Goal: Task Accomplishment & Management: Manage account settings

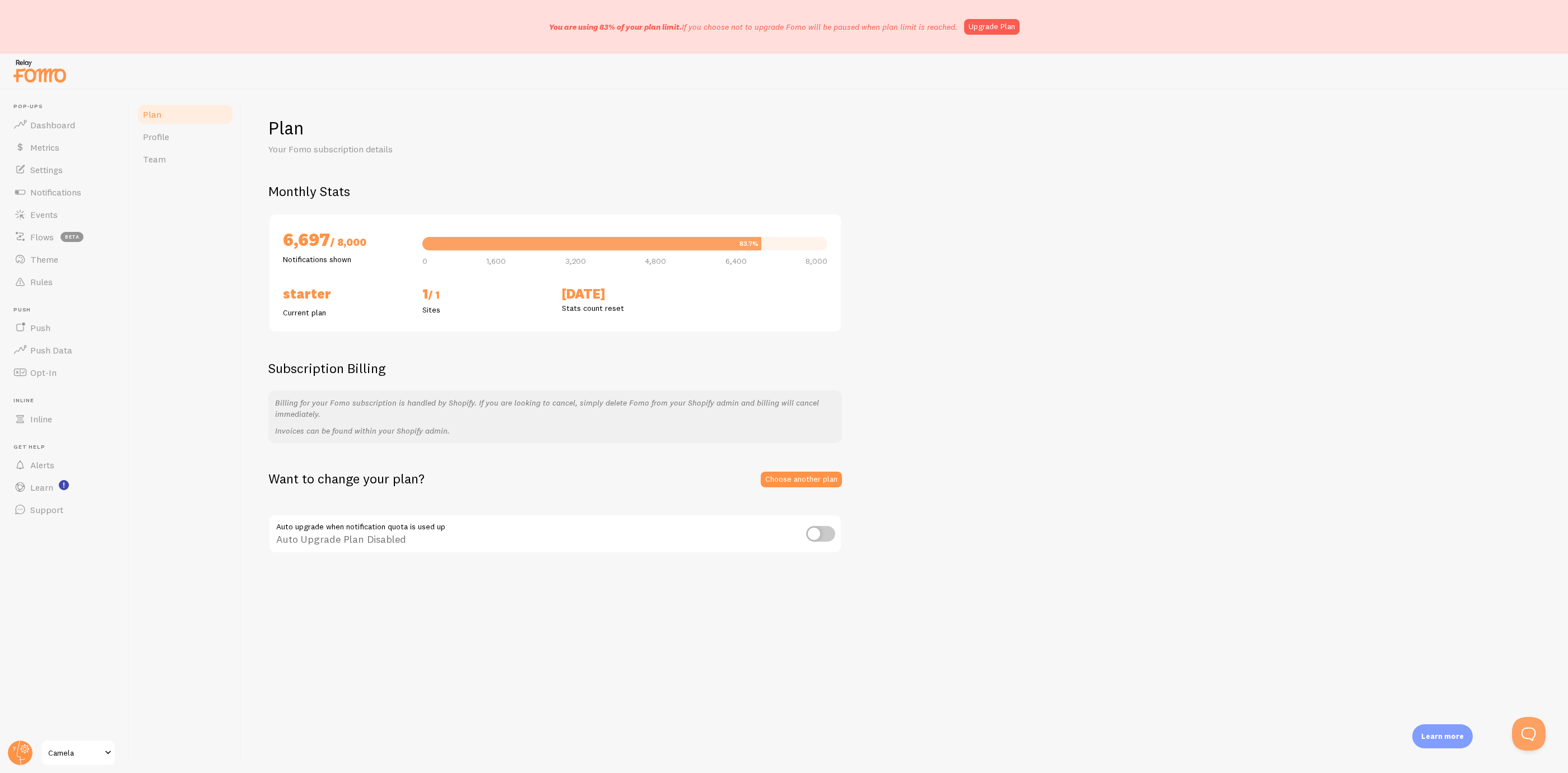
click at [798, 488] on div "Want to change your plan? Choose another plan Auto upgrade when notification qu…" at bounding box center [905, 512] width 1273 height 85
click at [803, 478] on link "Choose another plan" at bounding box center [802, 479] width 81 height 16
click at [779, 478] on link "Choose another plan" at bounding box center [802, 479] width 81 height 16
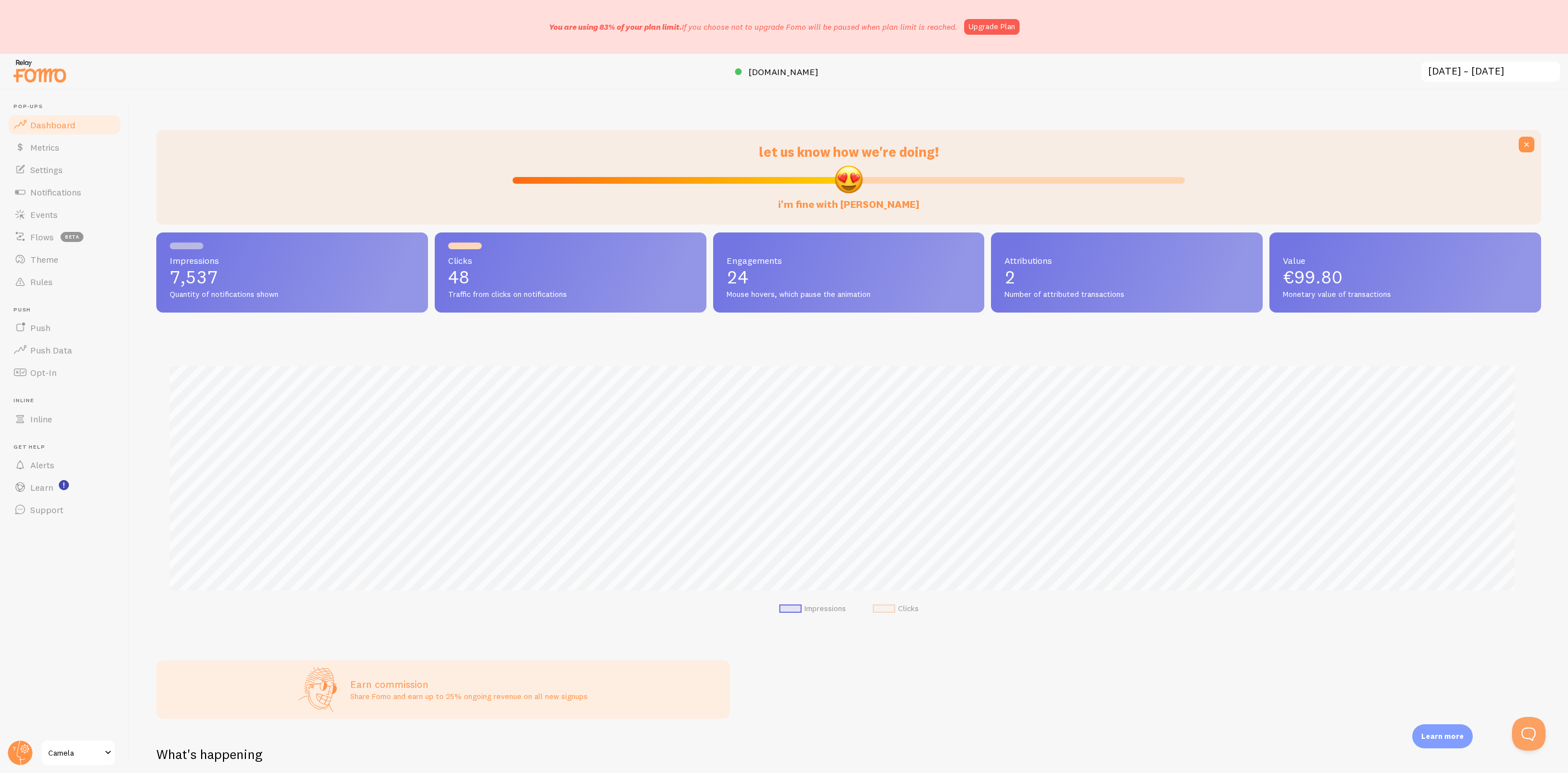
scroll to position [295, 1372]
click at [81, 141] on link "Metrics" at bounding box center [64, 147] width 116 height 22
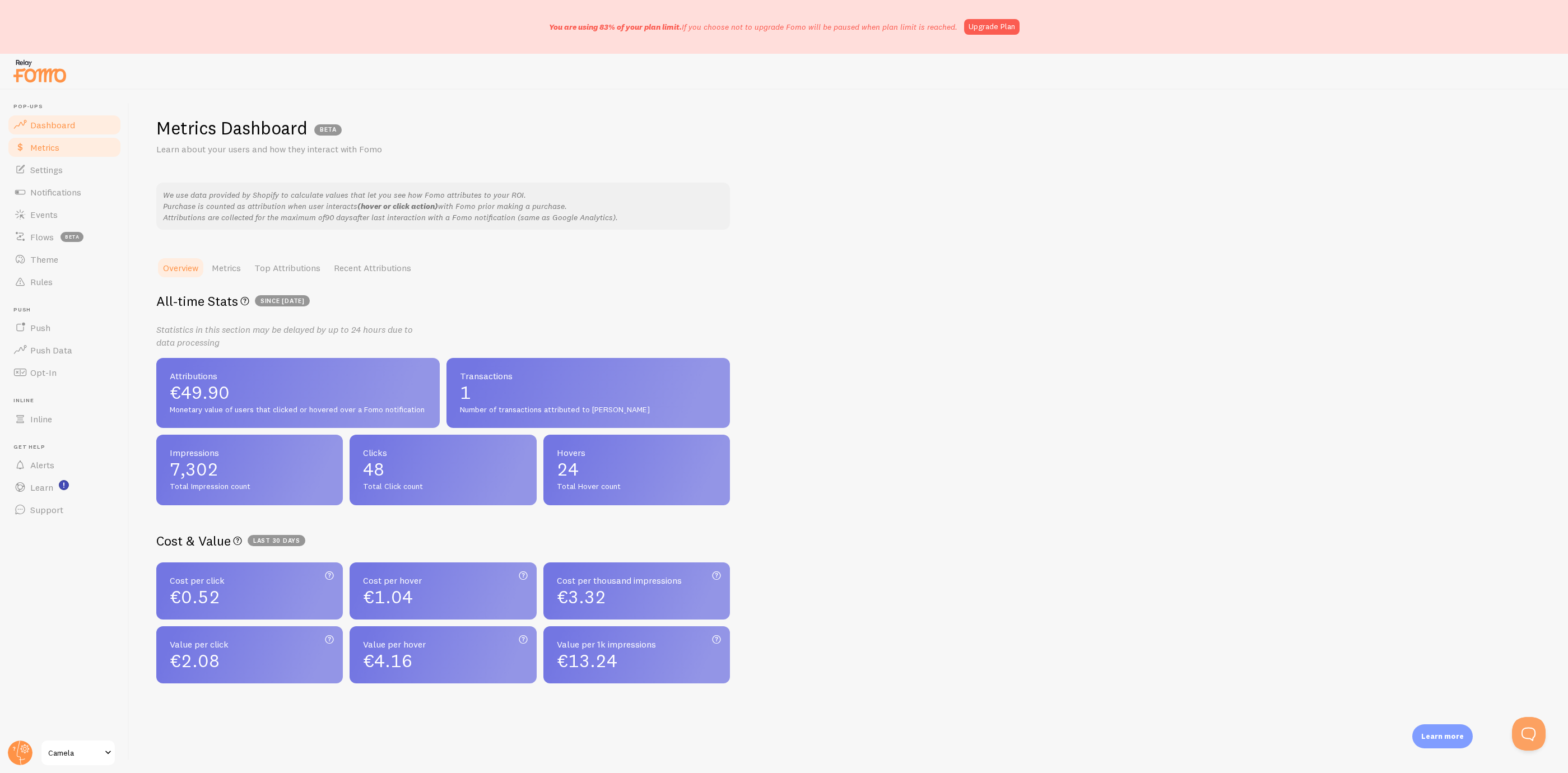
click at [83, 126] on link "Dashboard" at bounding box center [64, 124] width 116 height 22
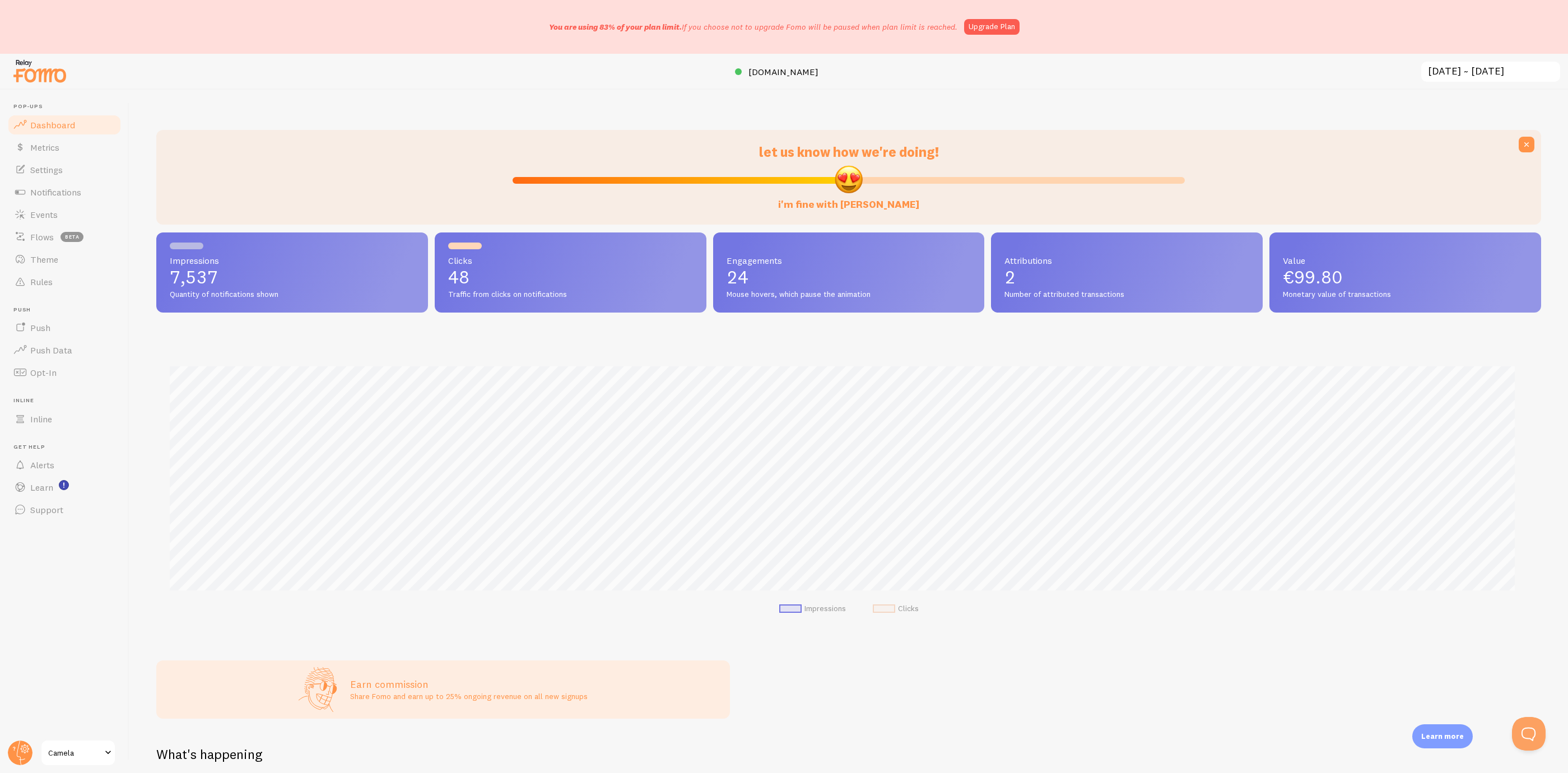
click at [71, 133] on link "Dashboard" at bounding box center [64, 124] width 116 height 22
click at [74, 141] on link "Metrics" at bounding box center [64, 147] width 116 height 22
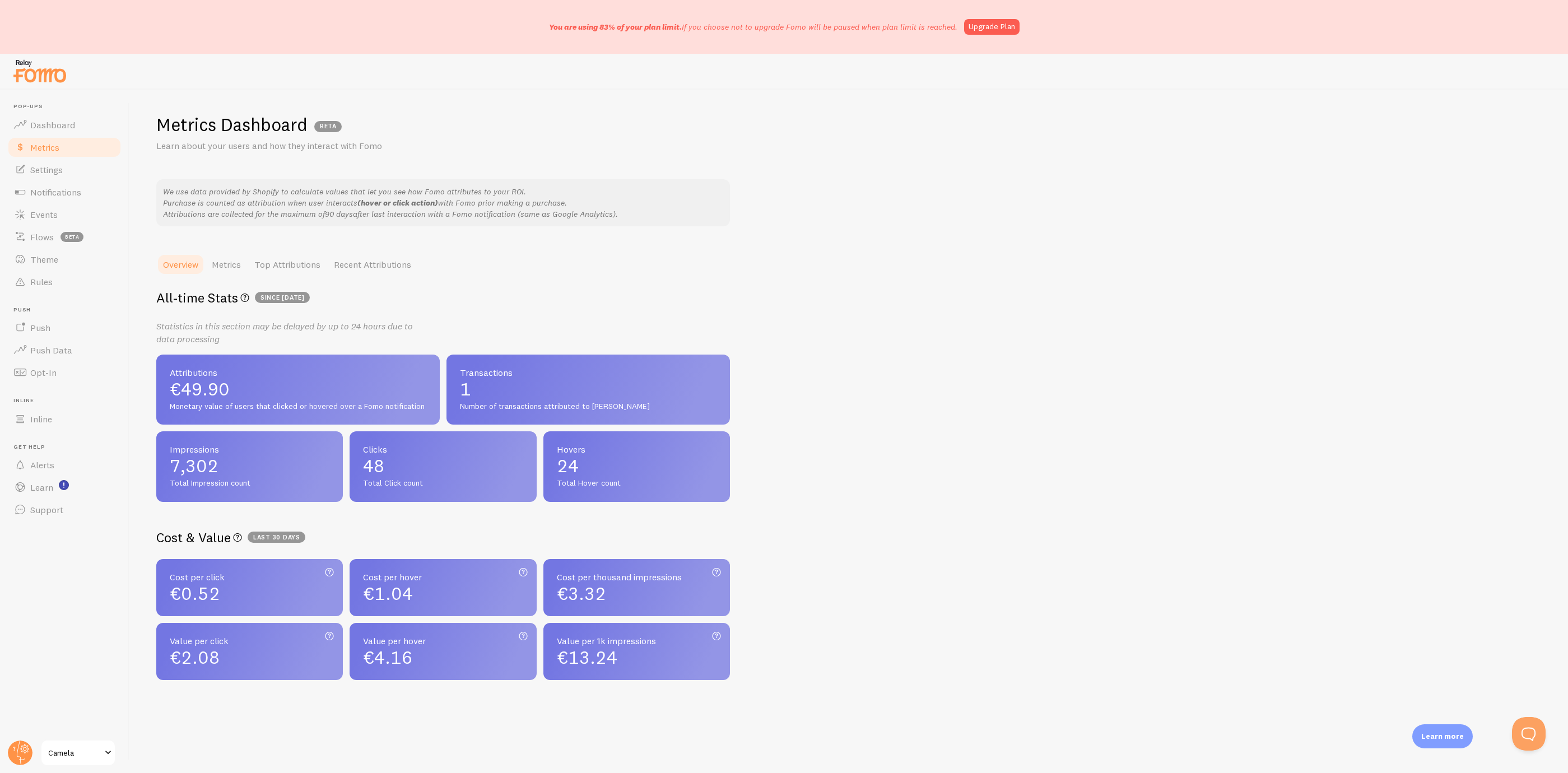
scroll to position [5, 0]
click at [242, 259] on link "Metrics" at bounding box center [226, 262] width 43 height 22
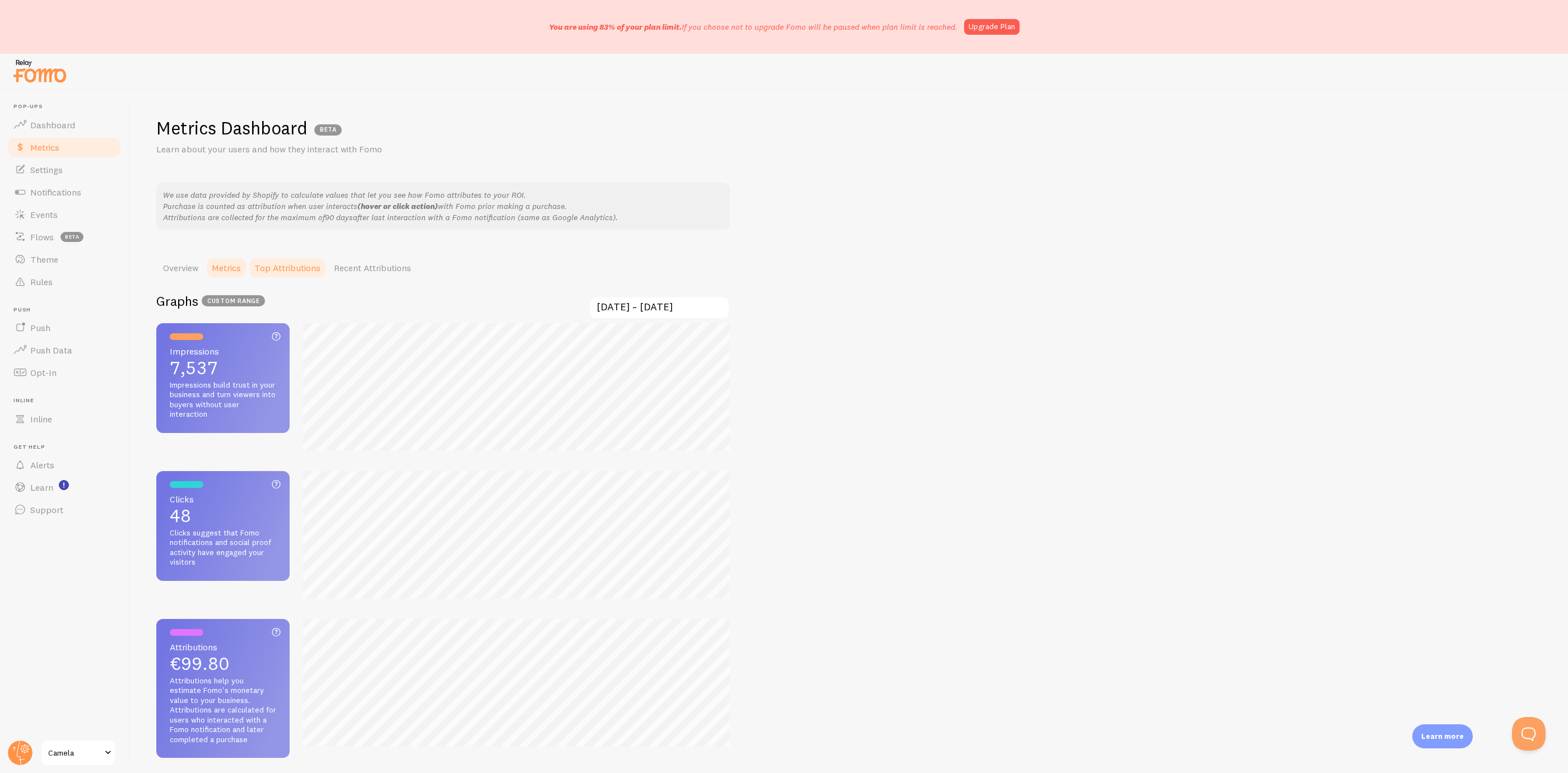
scroll to position [773, 1568]
click at [281, 264] on link "Top Attributions" at bounding box center [287, 267] width 80 height 22
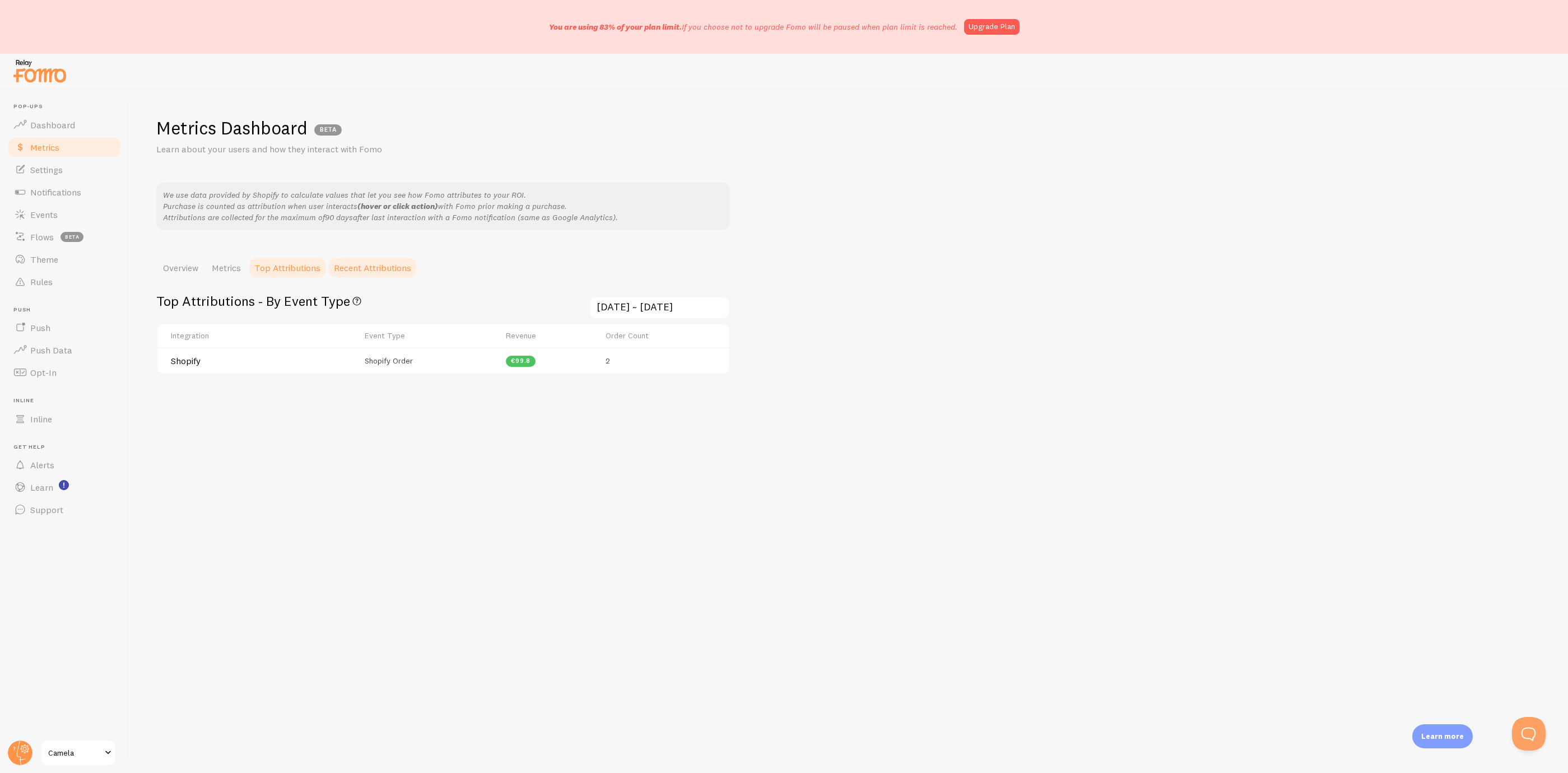
click at [350, 266] on link "Recent Attributions" at bounding box center [372, 267] width 91 height 22
click at [100, 168] on link "Settings" at bounding box center [64, 169] width 116 height 22
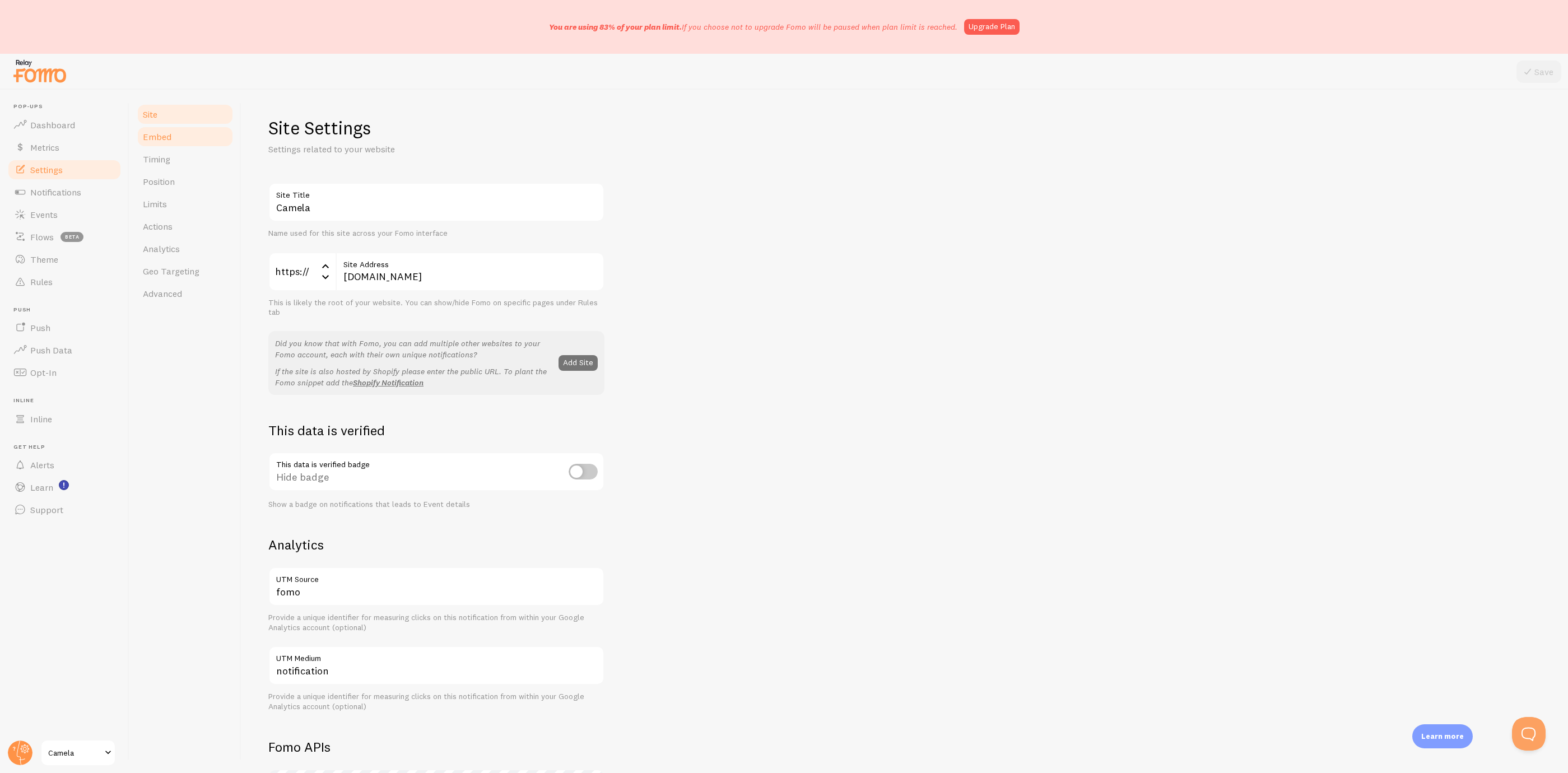
click at [165, 136] on span "Embed" at bounding box center [157, 137] width 29 height 11
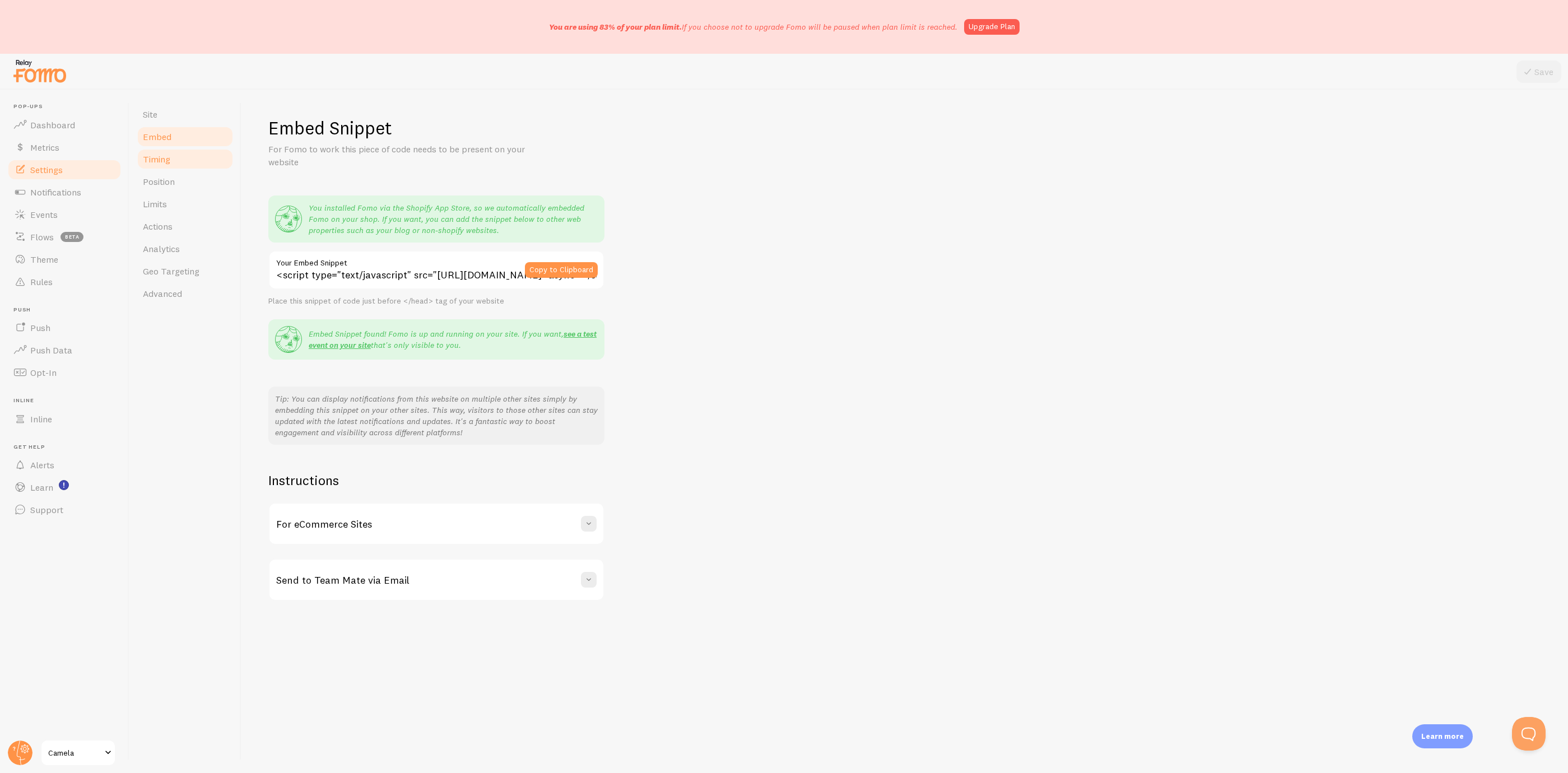
click at [192, 166] on link "Timing" at bounding box center [185, 158] width 98 height 22
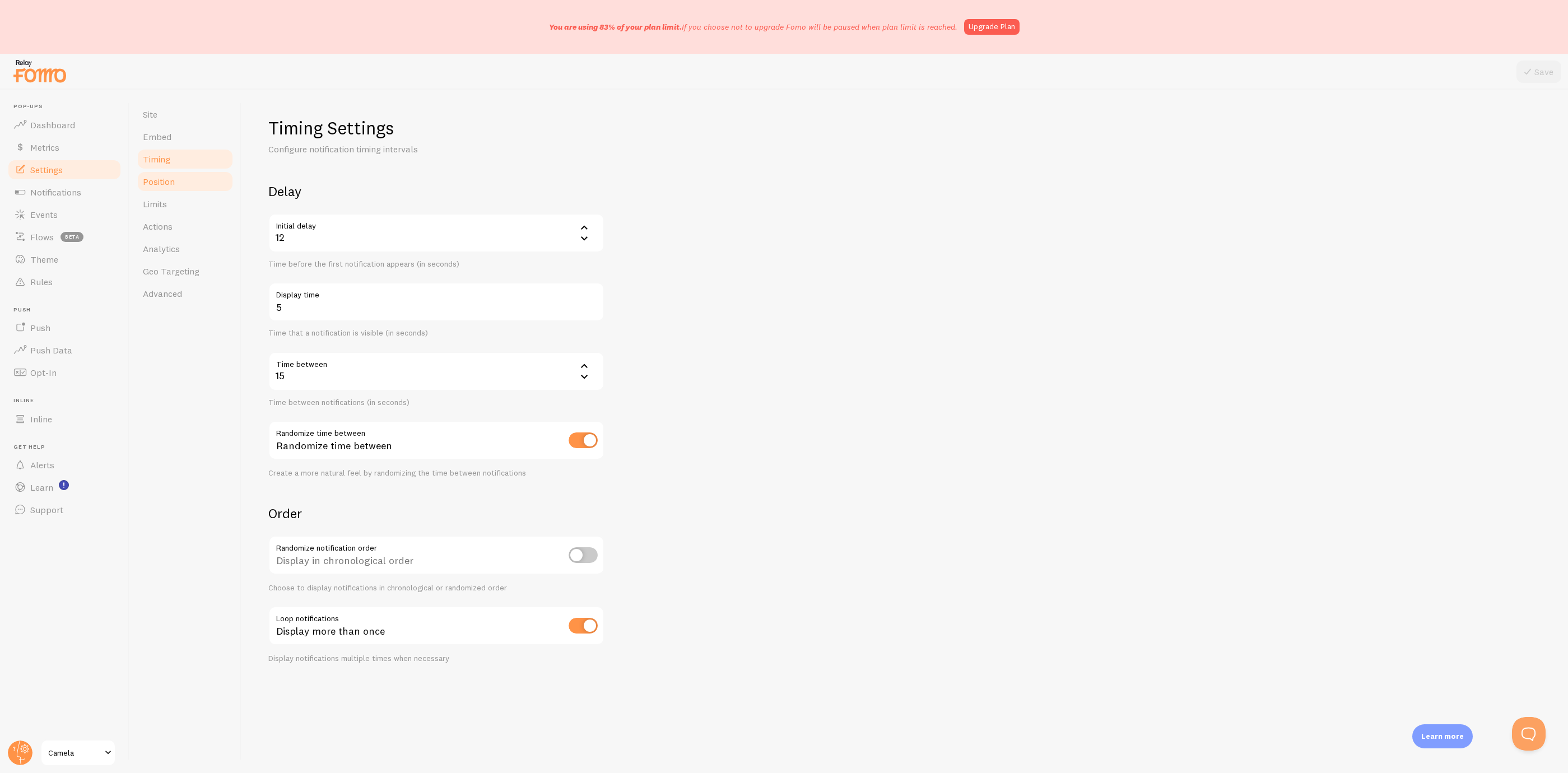
click at [205, 182] on link "Position" at bounding box center [185, 181] width 98 height 22
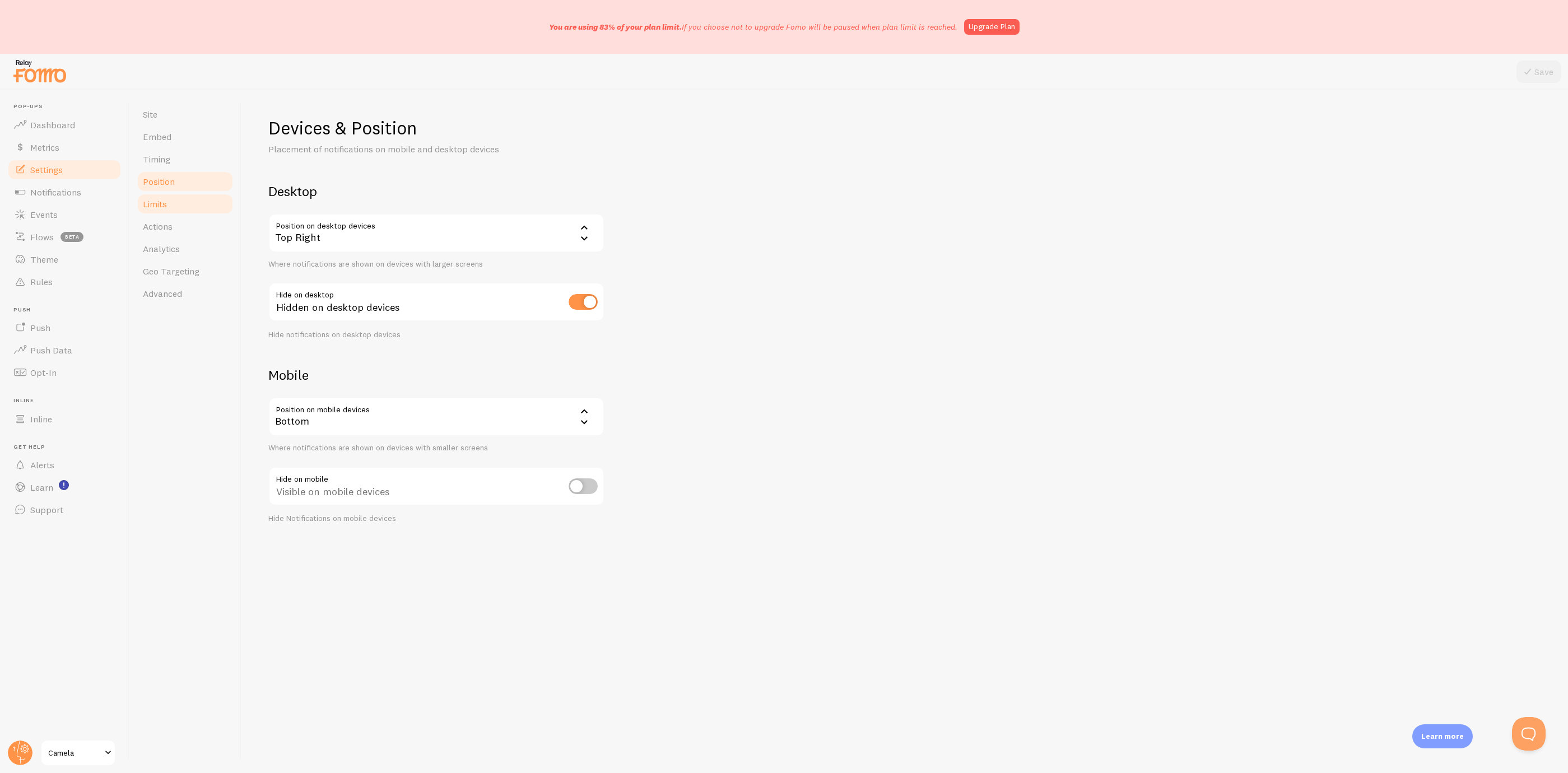
click at [205, 205] on link "Limits" at bounding box center [185, 203] width 98 height 22
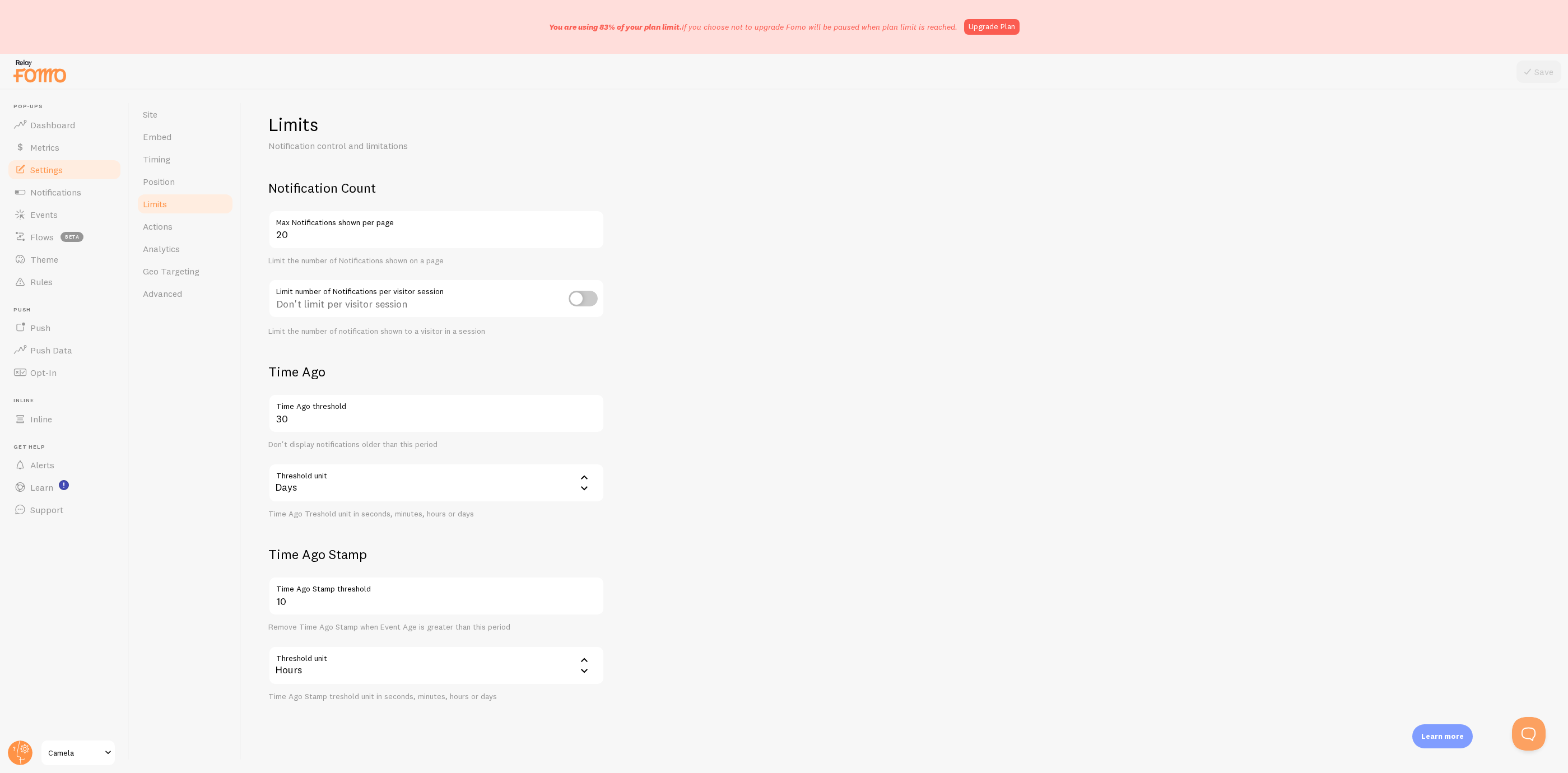
scroll to position [6, 0]
click at [189, 232] on link "Actions" at bounding box center [185, 226] width 98 height 22
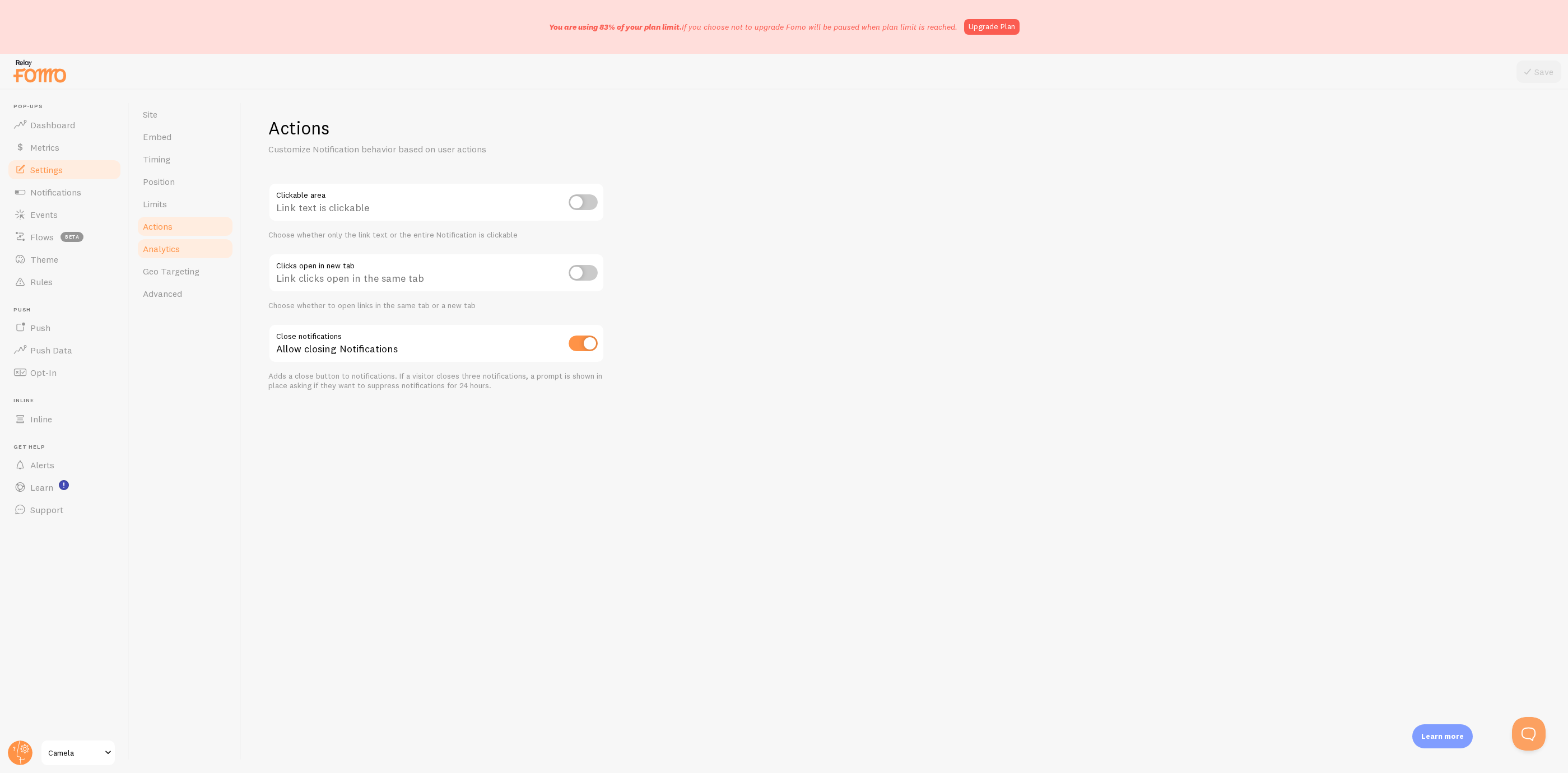
click at [197, 249] on link "Analytics" at bounding box center [185, 248] width 98 height 22
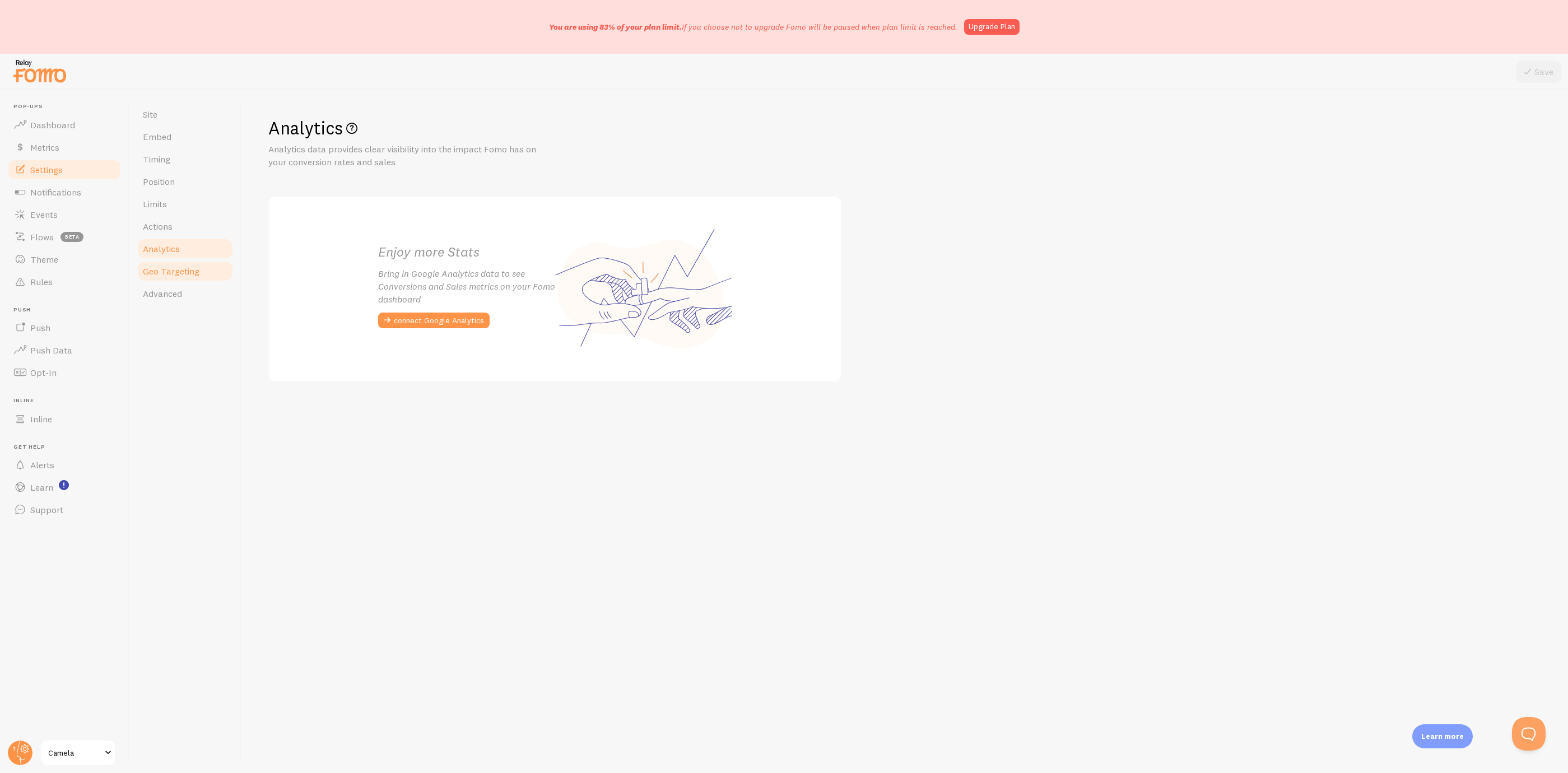
click at [197, 265] on span "Geo Targeting" at bounding box center [170, 271] width 56 height 11
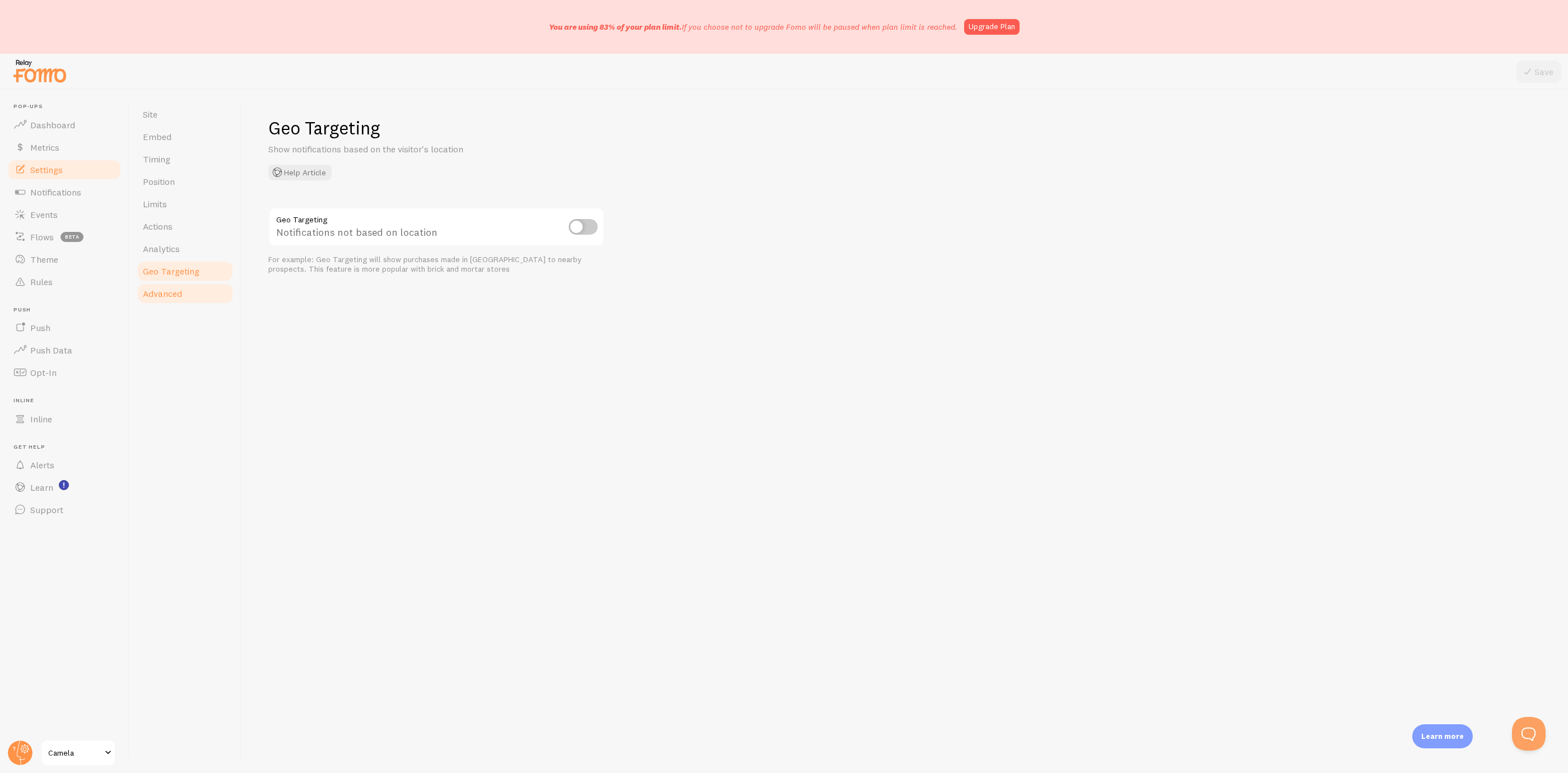
click at [192, 291] on link "Advanced" at bounding box center [185, 293] width 98 height 22
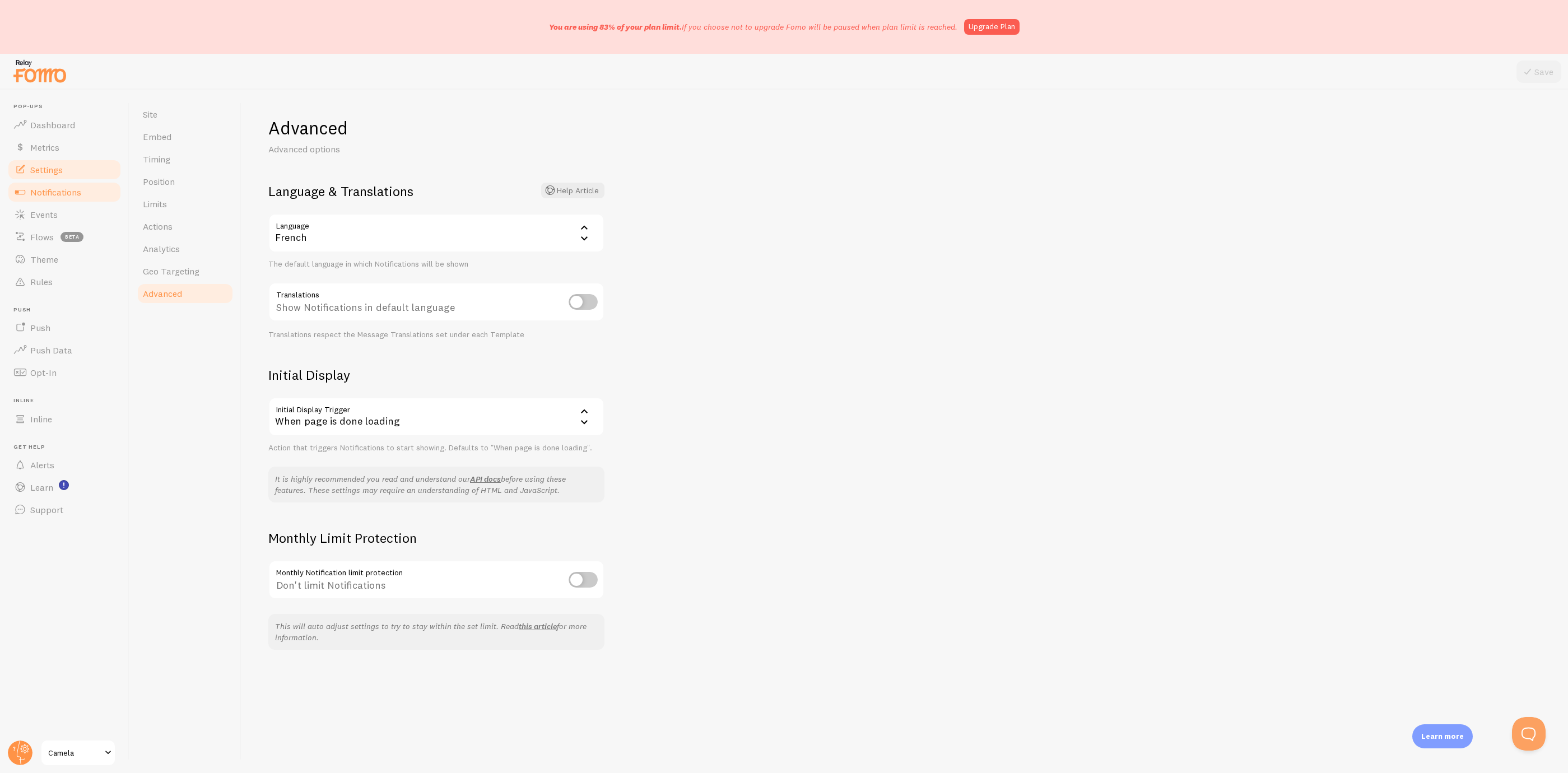
click at [49, 197] on link "Notifications" at bounding box center [64, 192] width 116 height 22
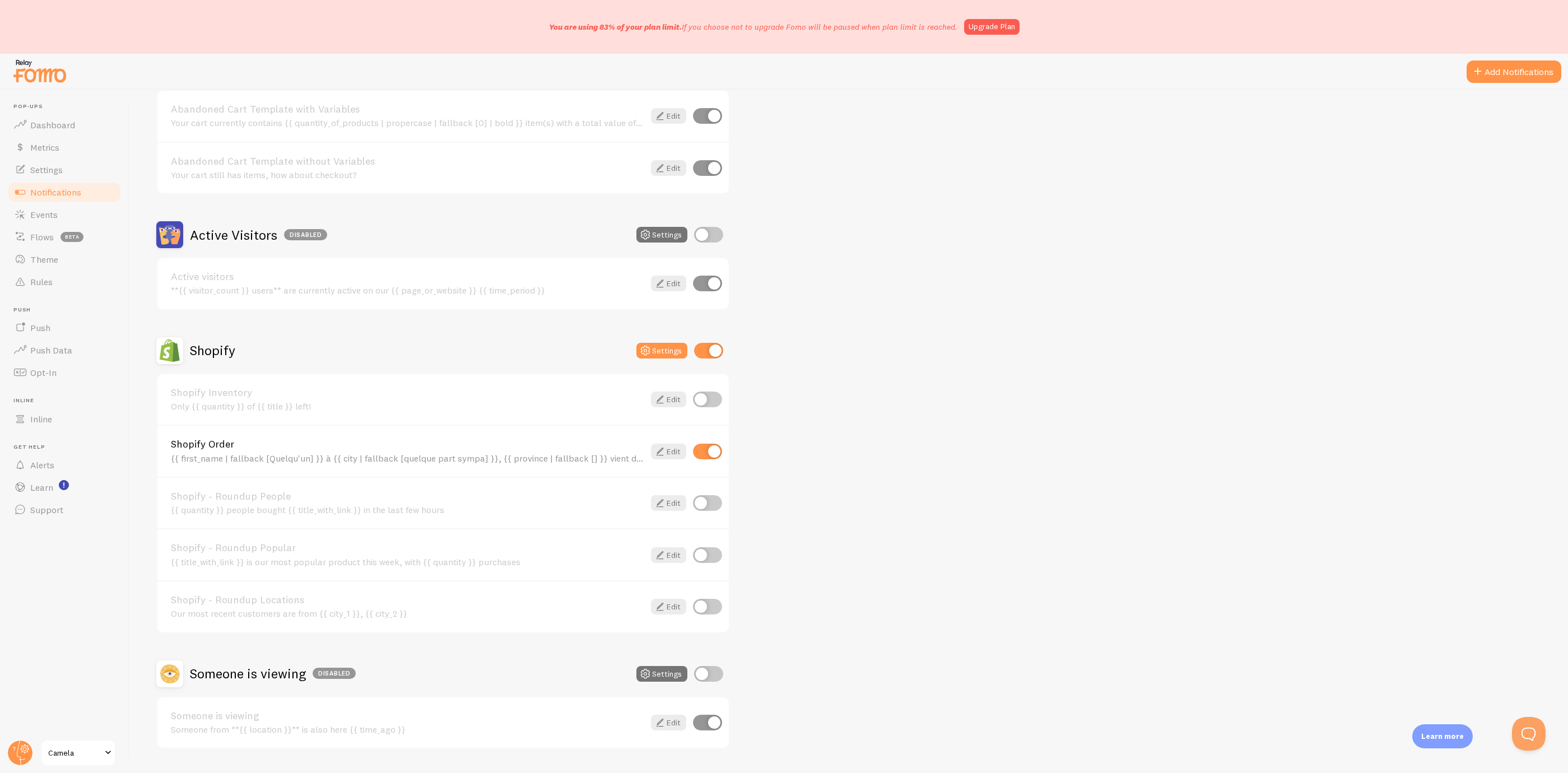
scroll to position [180, 0]
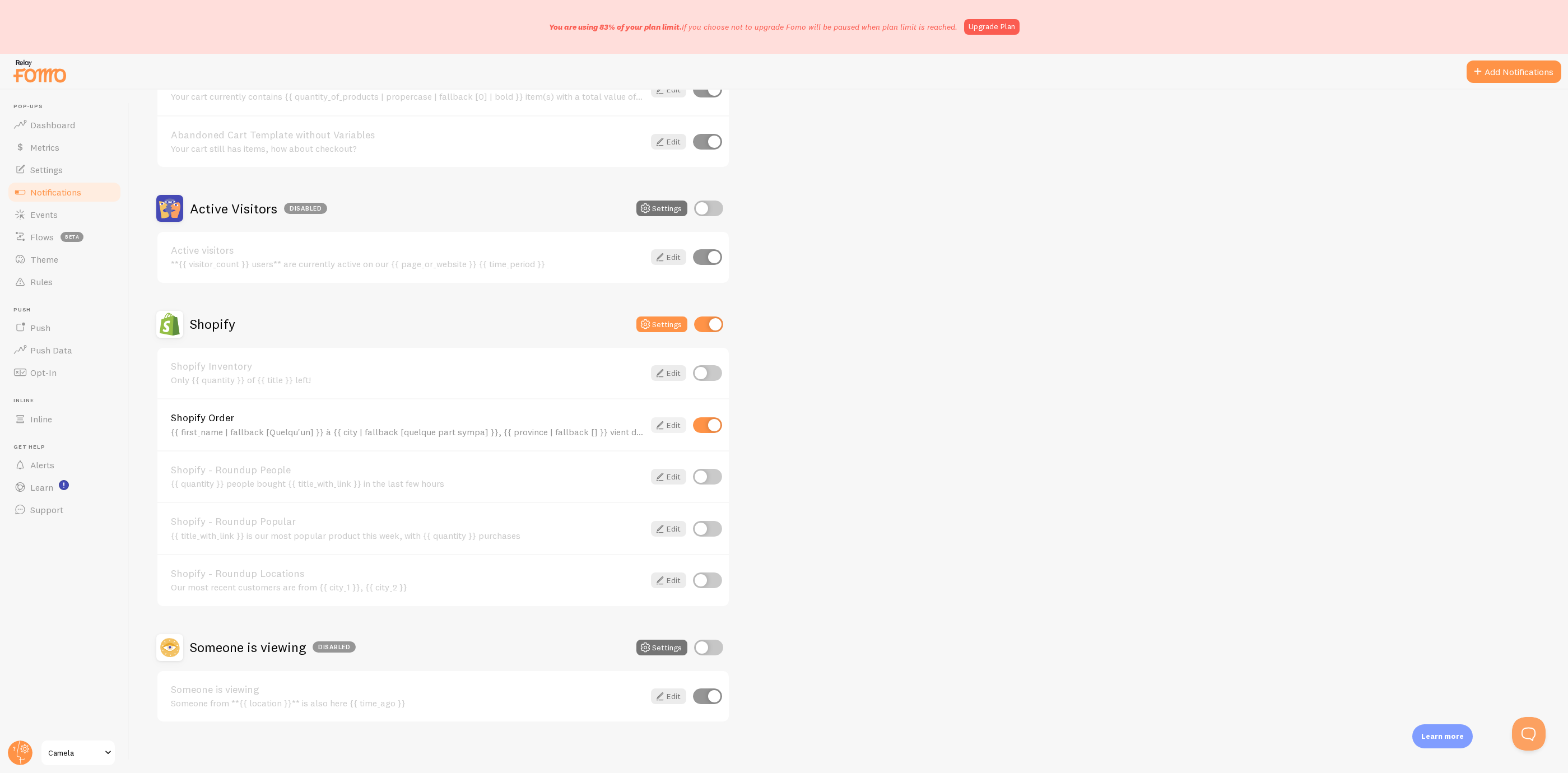
click at [659, 419] on icon at bounding box center [660, 425] width 14 height 14
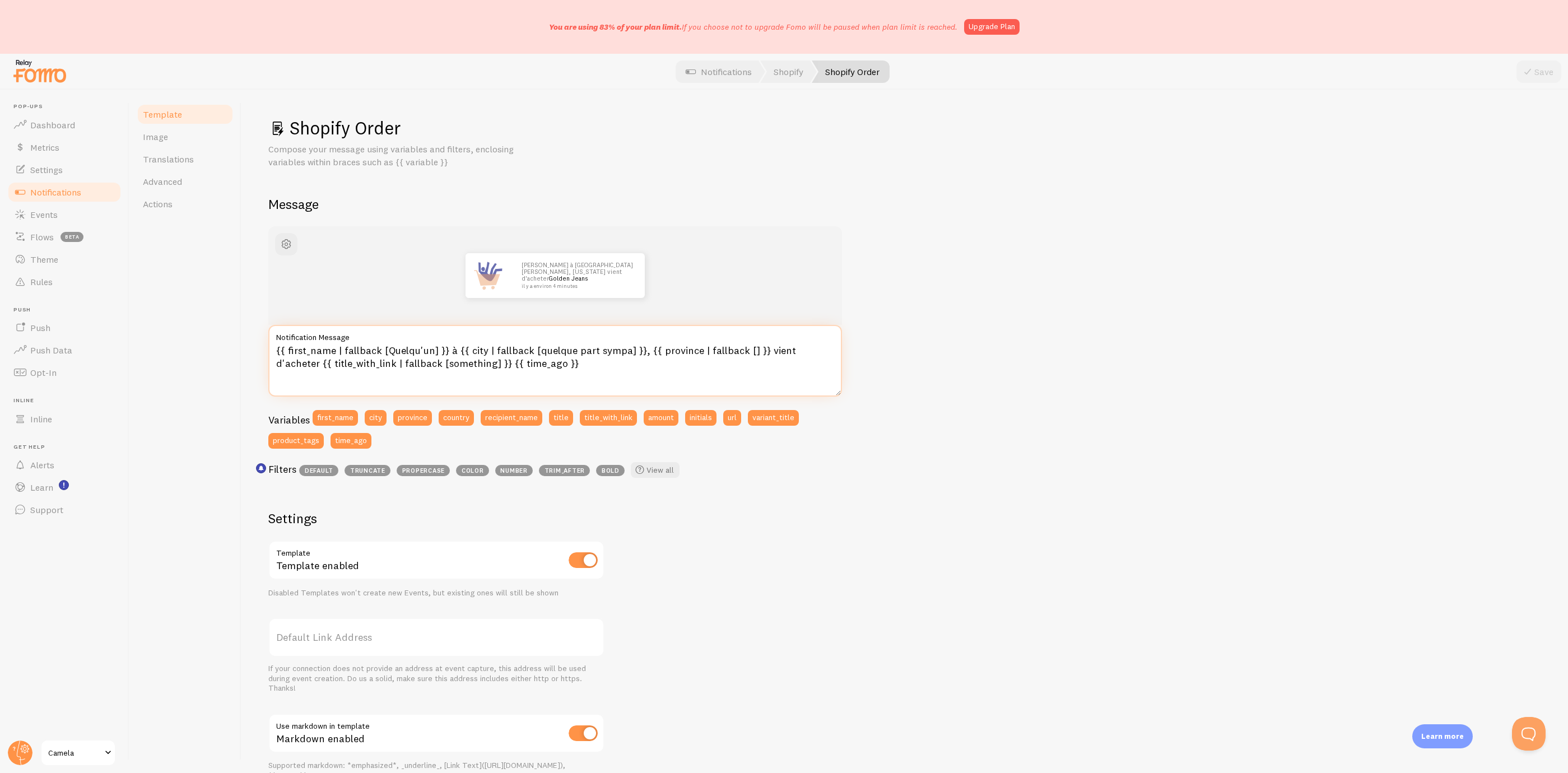
drag, startPoint x: 541, startPoint y: 372, endPoint x: 170, endPoint y: 323, distance: 374.2
click at [170, 323] on div "Template Image Translations Advanced Actions Shopify Order Compose your message…" at bounding box center [848, 431] width 1439 height 683
click at [945, 390] on div "[PERSON_NAME] à [GEOGRAPHIC_DATA][PERSON_NAME], [US_STATE] vient d'acheter Gold…" at bounding box center [905, 546] width 1273 height 640
click at [175, 140] on link "Image" at bounding box center [185, 136] width 98 height 22
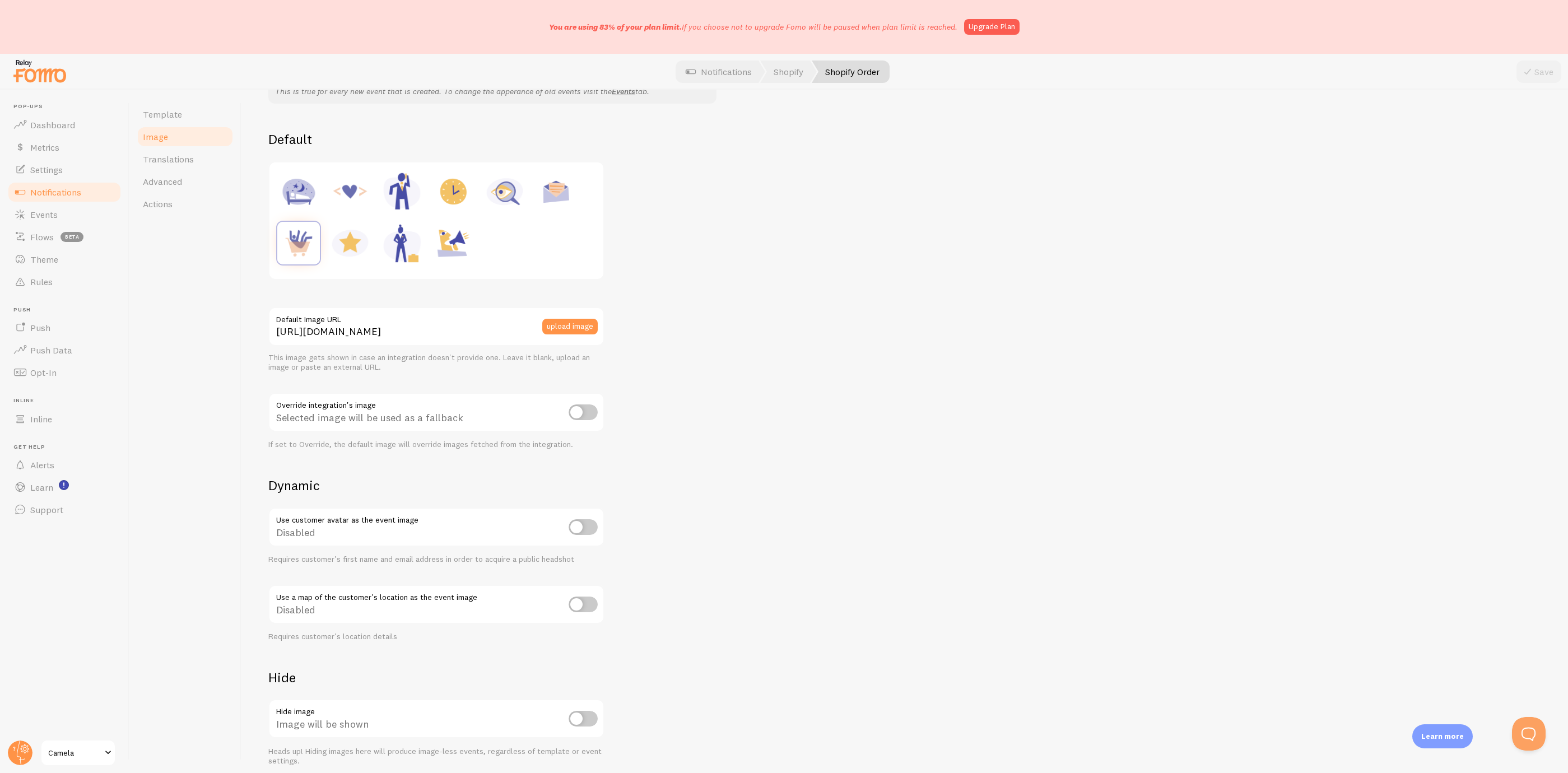
scroll to position [160, 0]
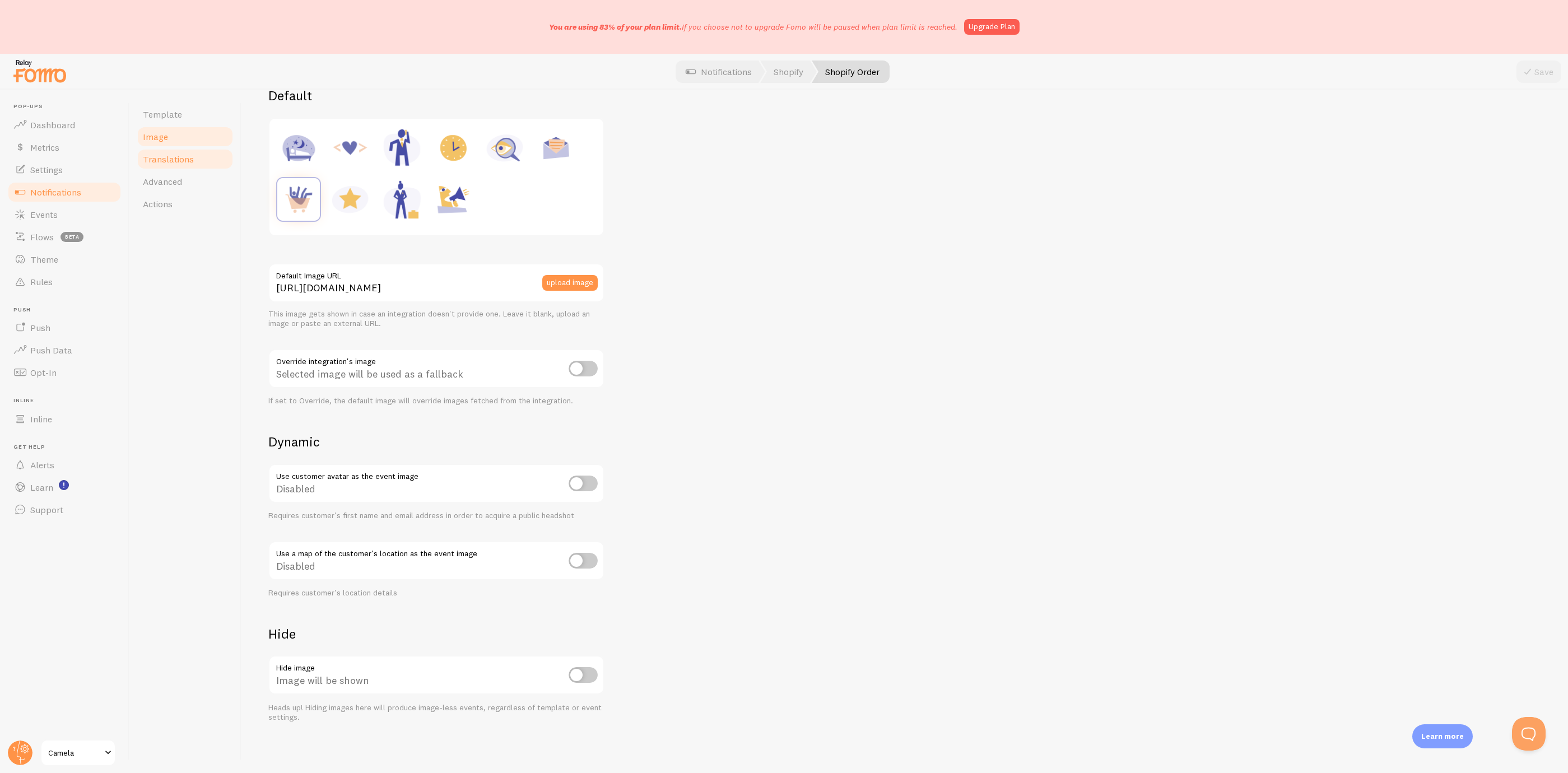
click at [175, 158] on span "Translations" at bounding box center [168, 159] width 51 height 11
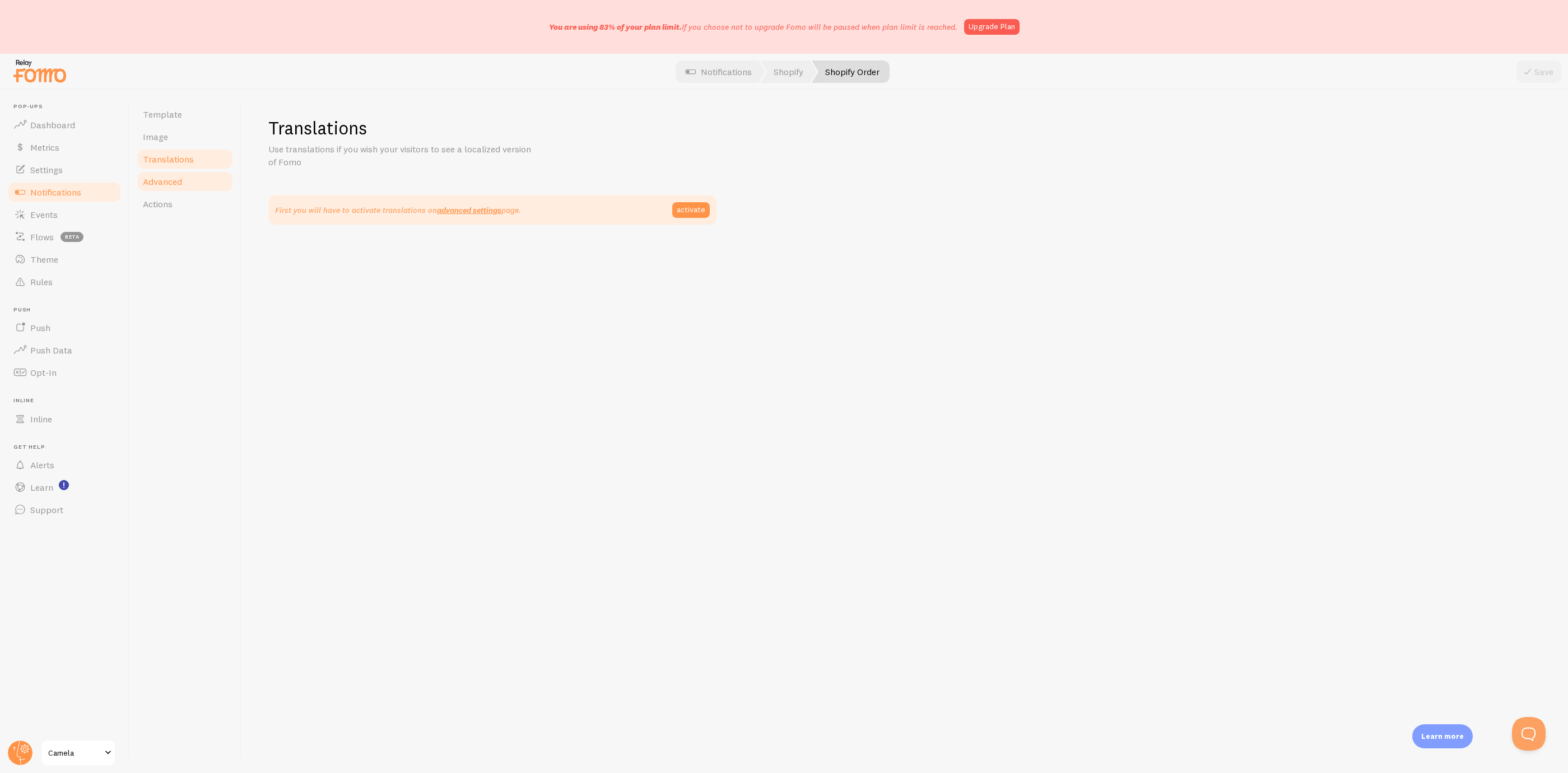
click at [148, 176] on span "Advanced" at bounding box center [162, 182] width 39 height 11
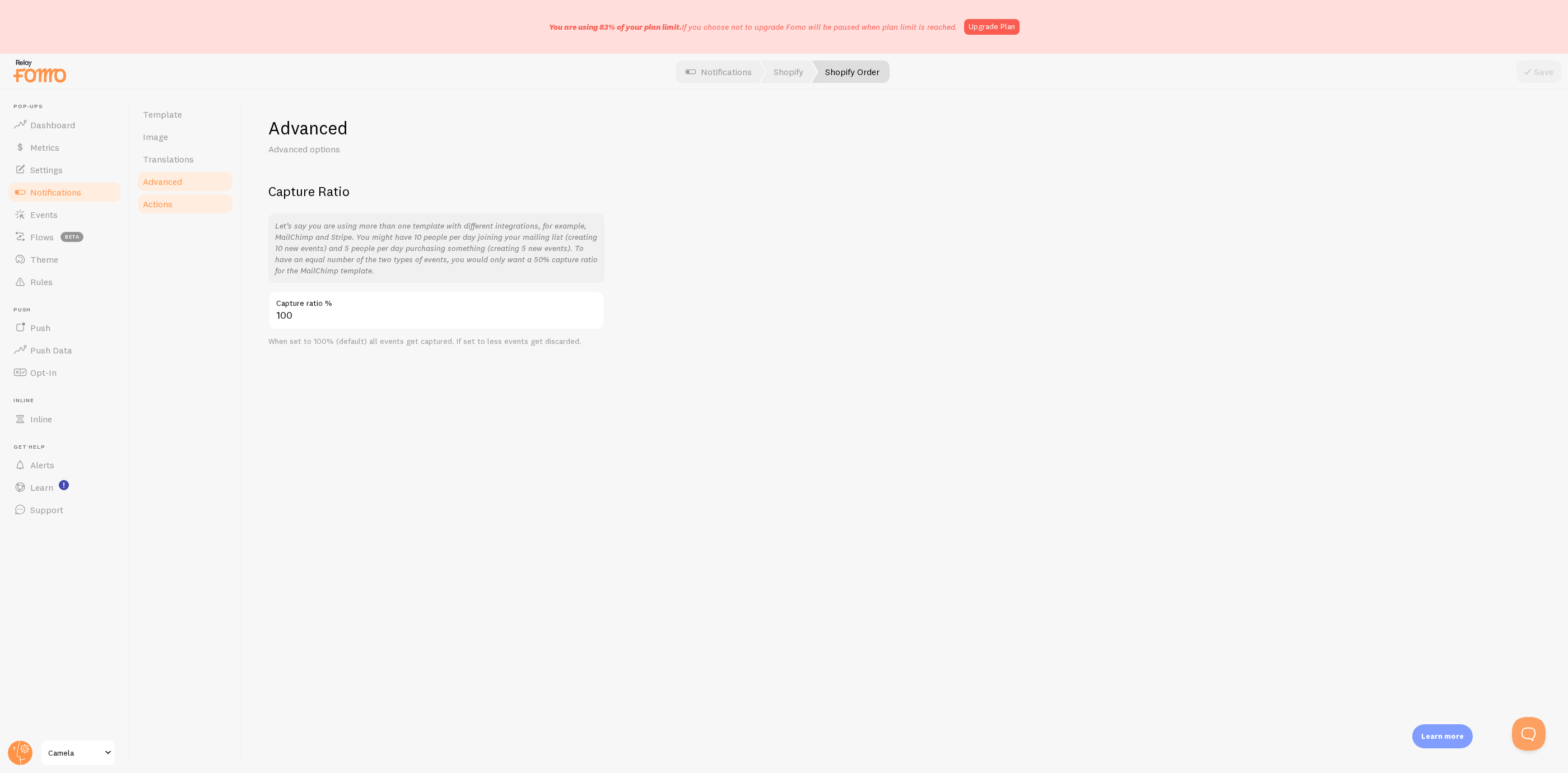
click at [187, 210] on link "Actions" at bounding box center [185, 203] width 98 height 22
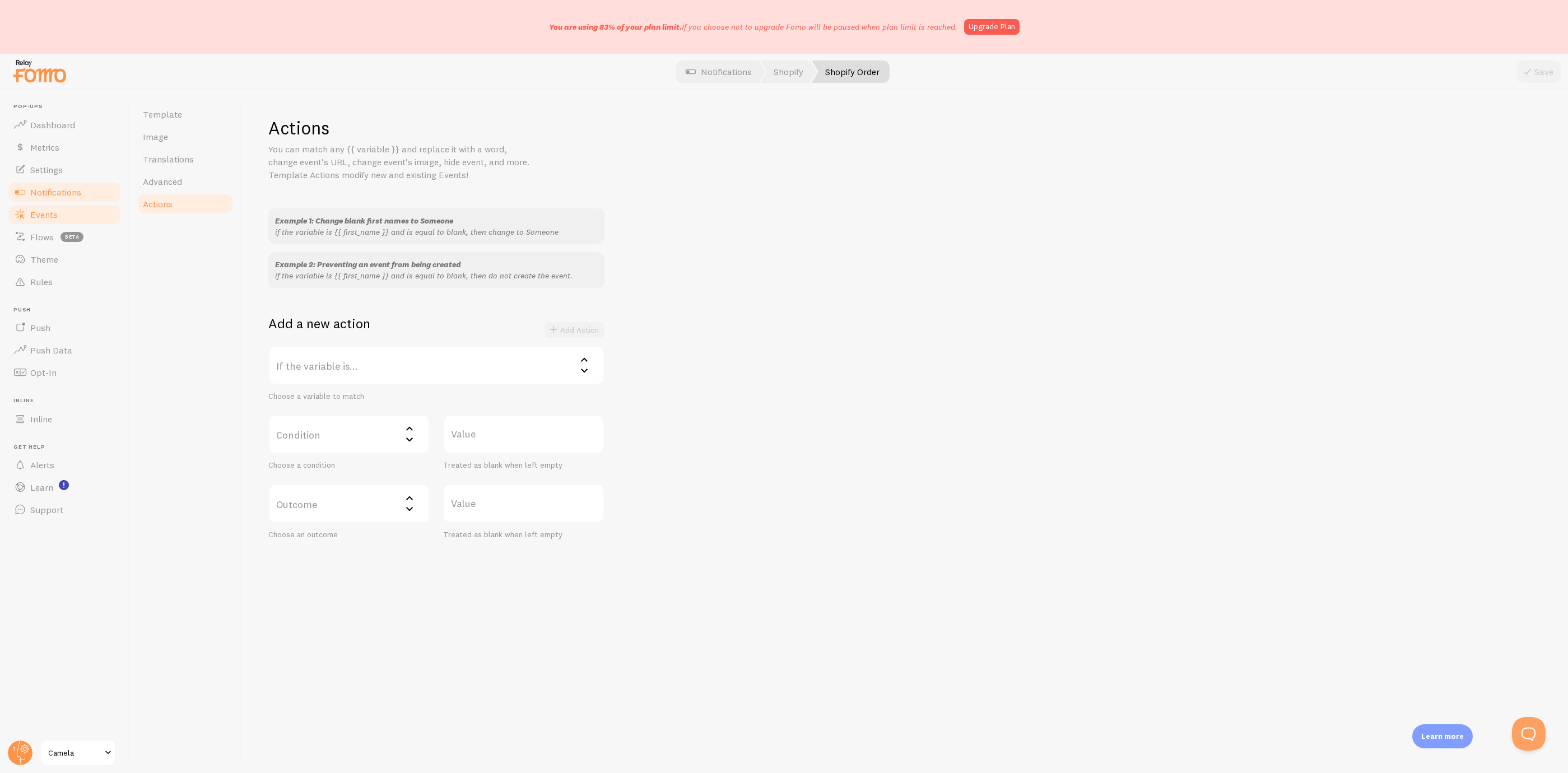
click at [66, 217] on link "Events" at bounding box center [64, 214] width 116 height 22
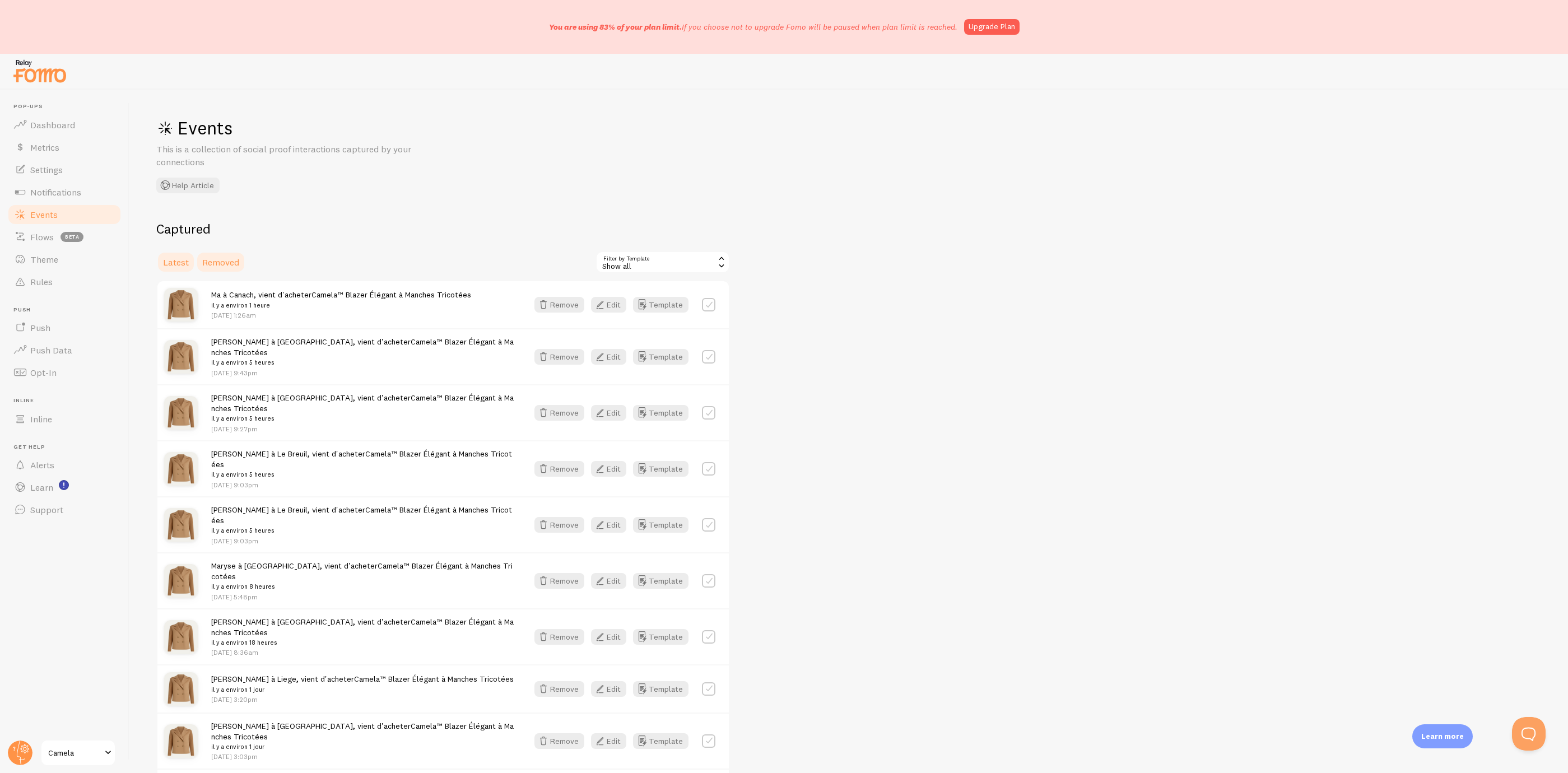
click at [218, 265] on span "Removed" at bounding box center [221, 262] width 37 height 11
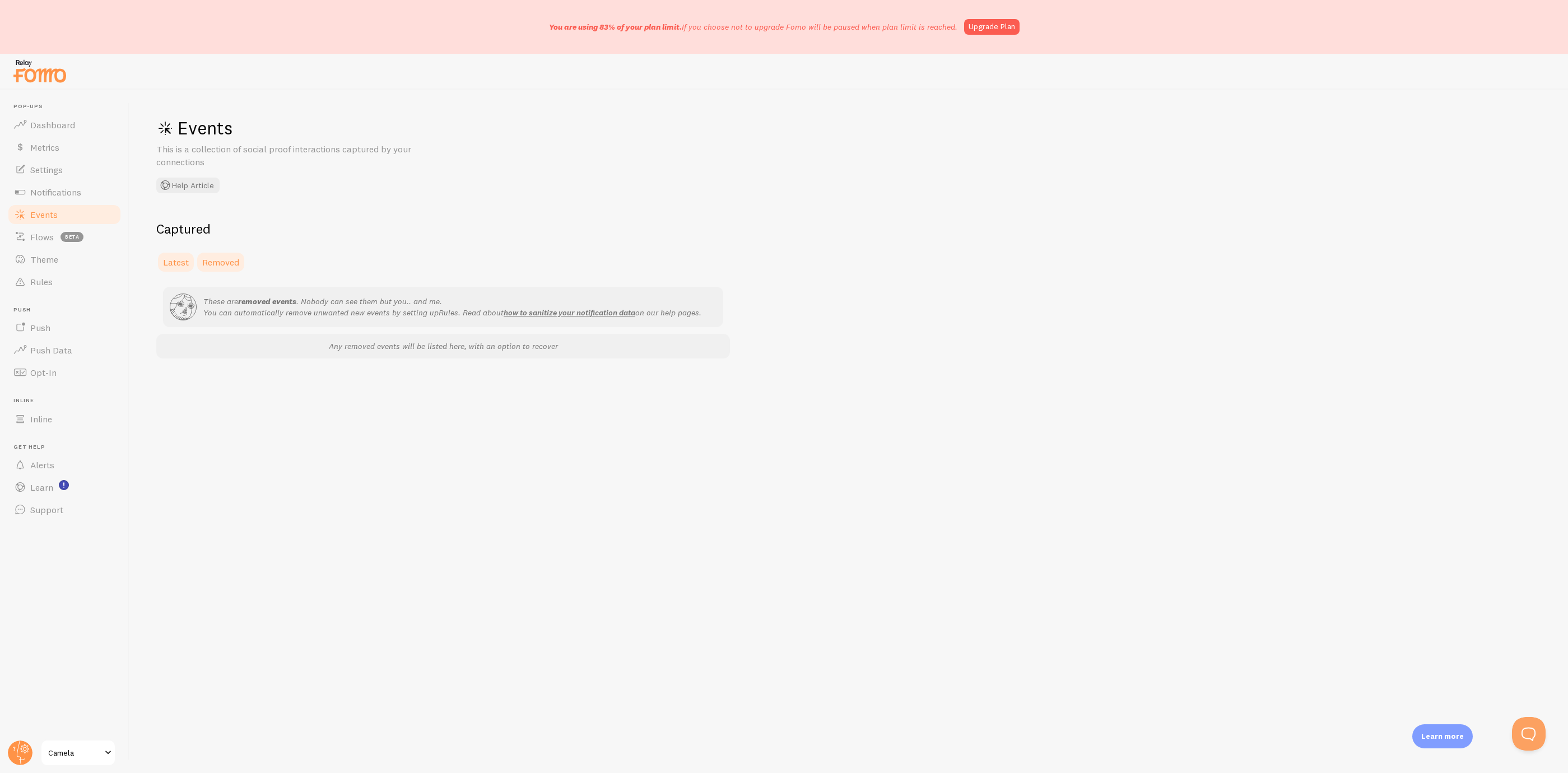
click at [173, 266] on span "Latest" at bounding box center [176, 262] width 26 height 11
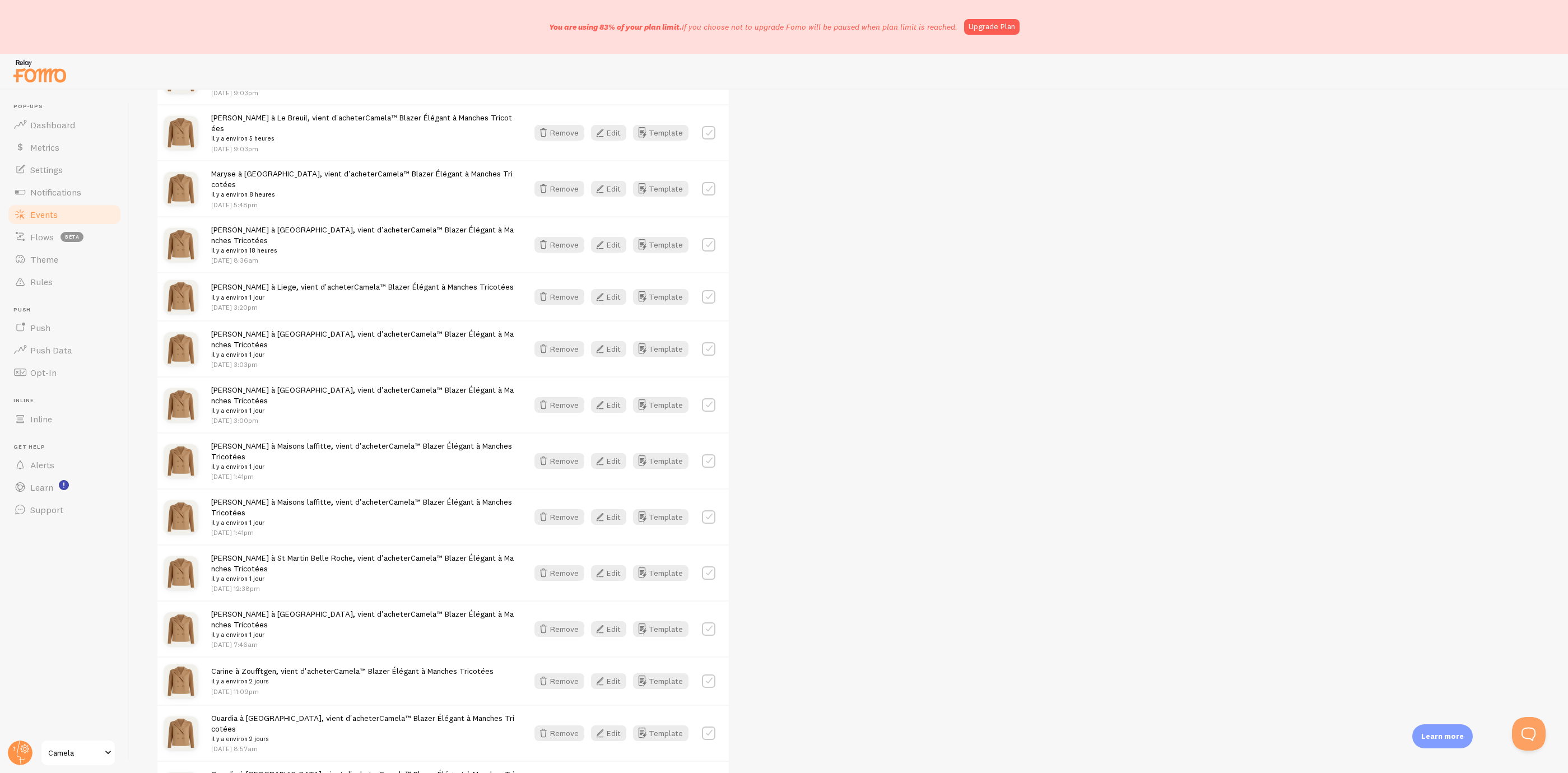
scroll to position [672, 0]
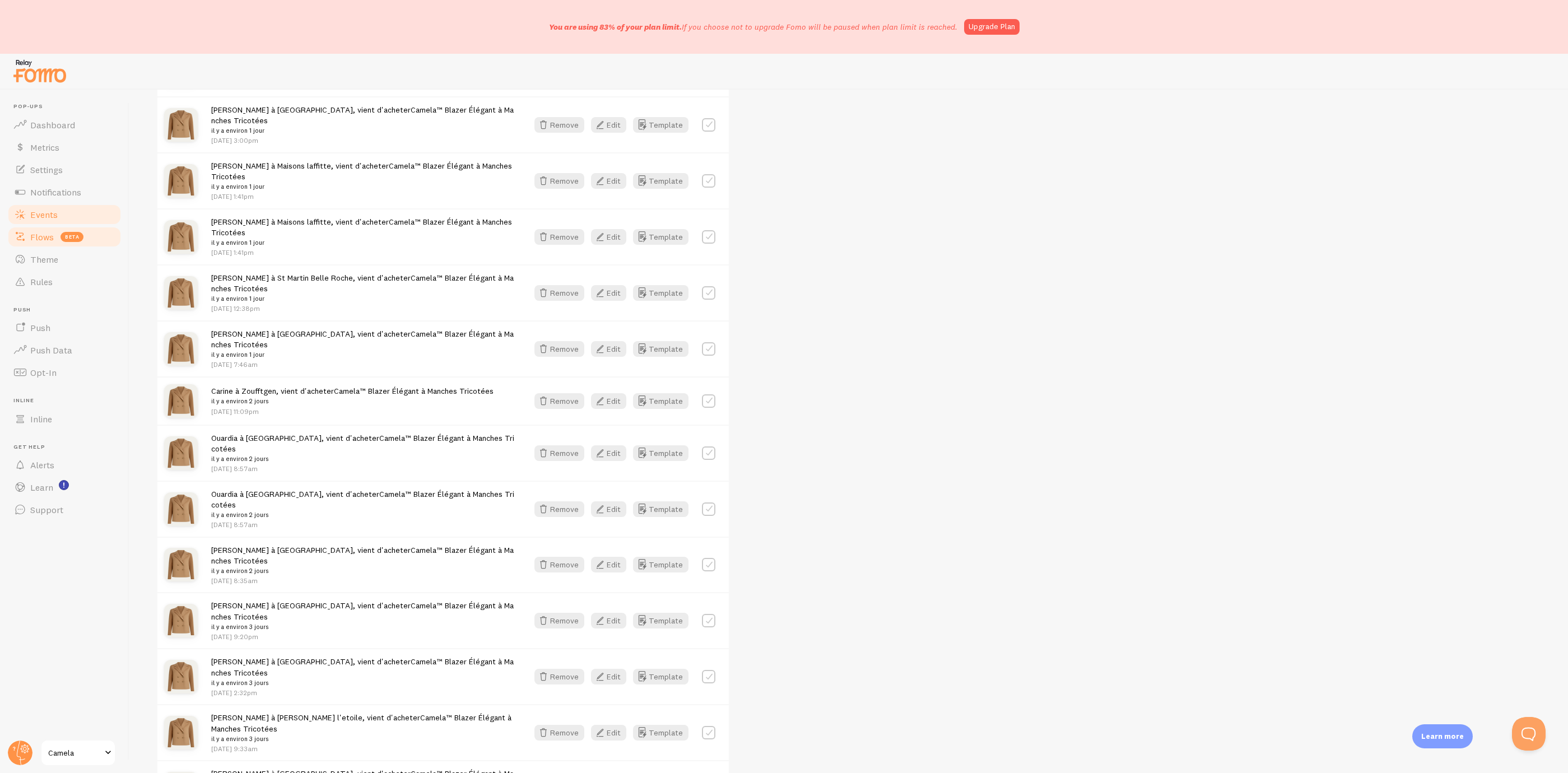
click at [77, 229] on link "Flows beta" at bounding box center [64, 237] width 116 height 22
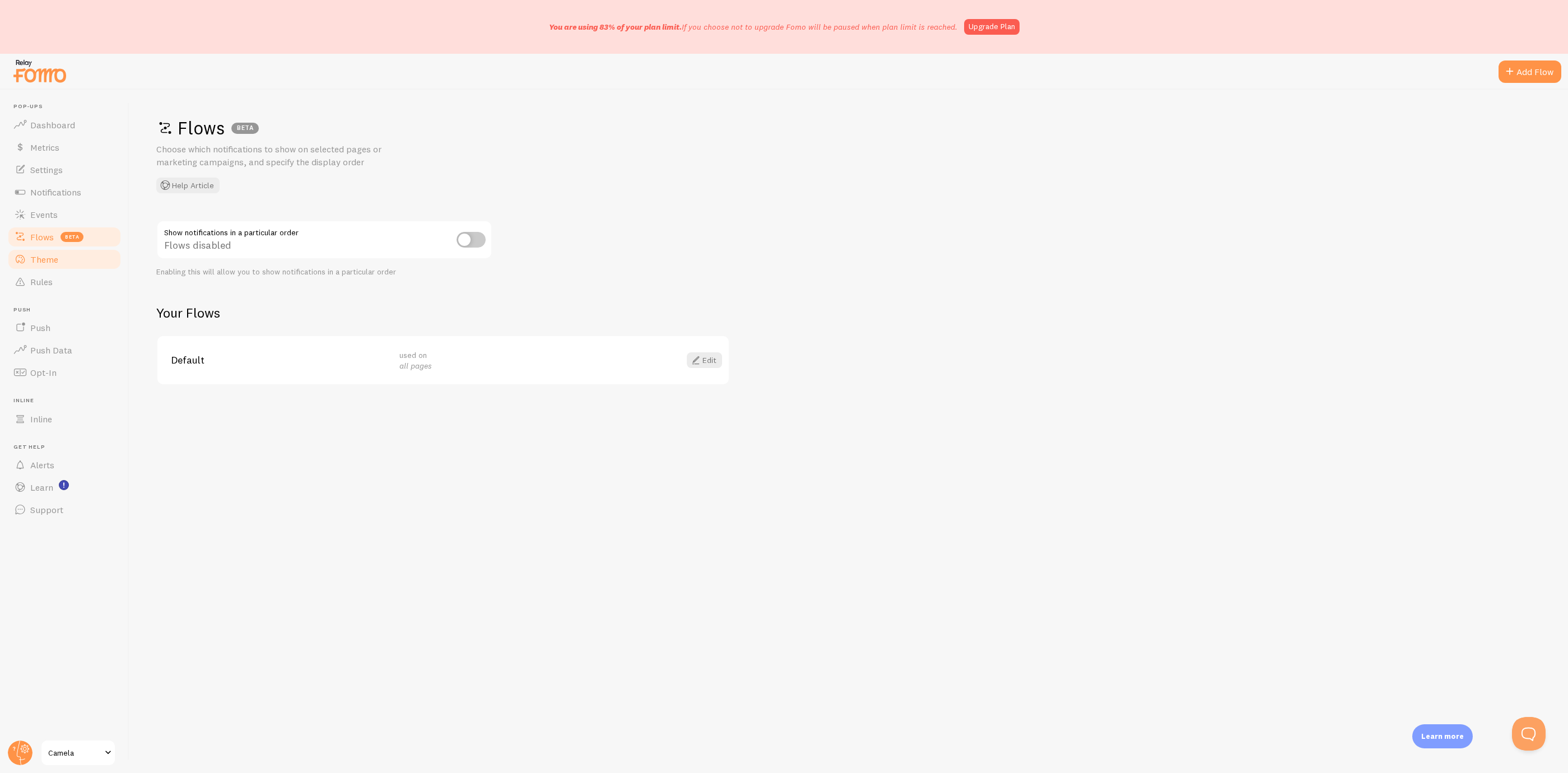
click at [80, 261] on link "Theme" at bounding box center [64, 259] width 116 height 22
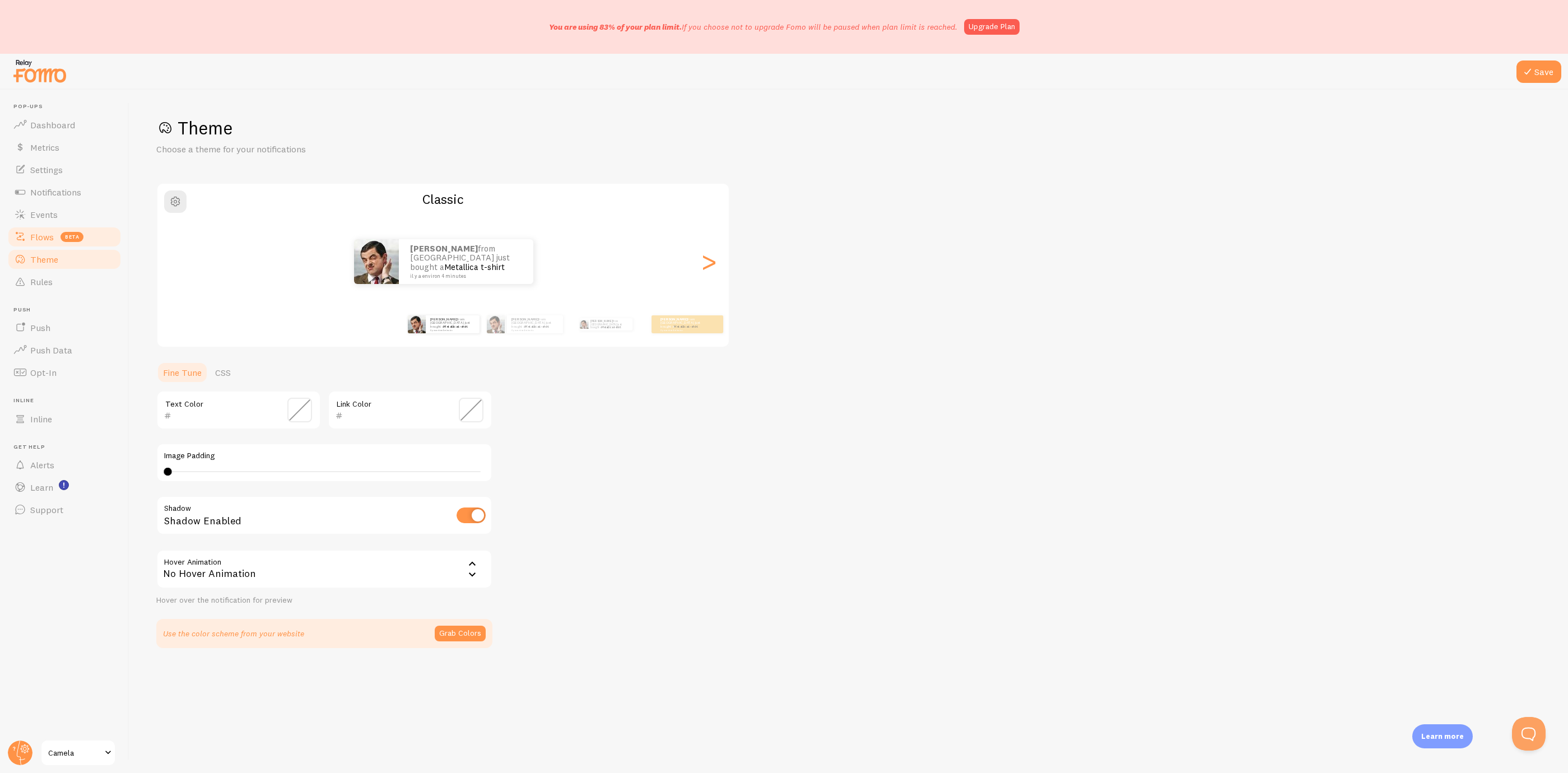
click at [90, 234] on link "Flows beta" at bounding box center [64, 237] width 116 height 22
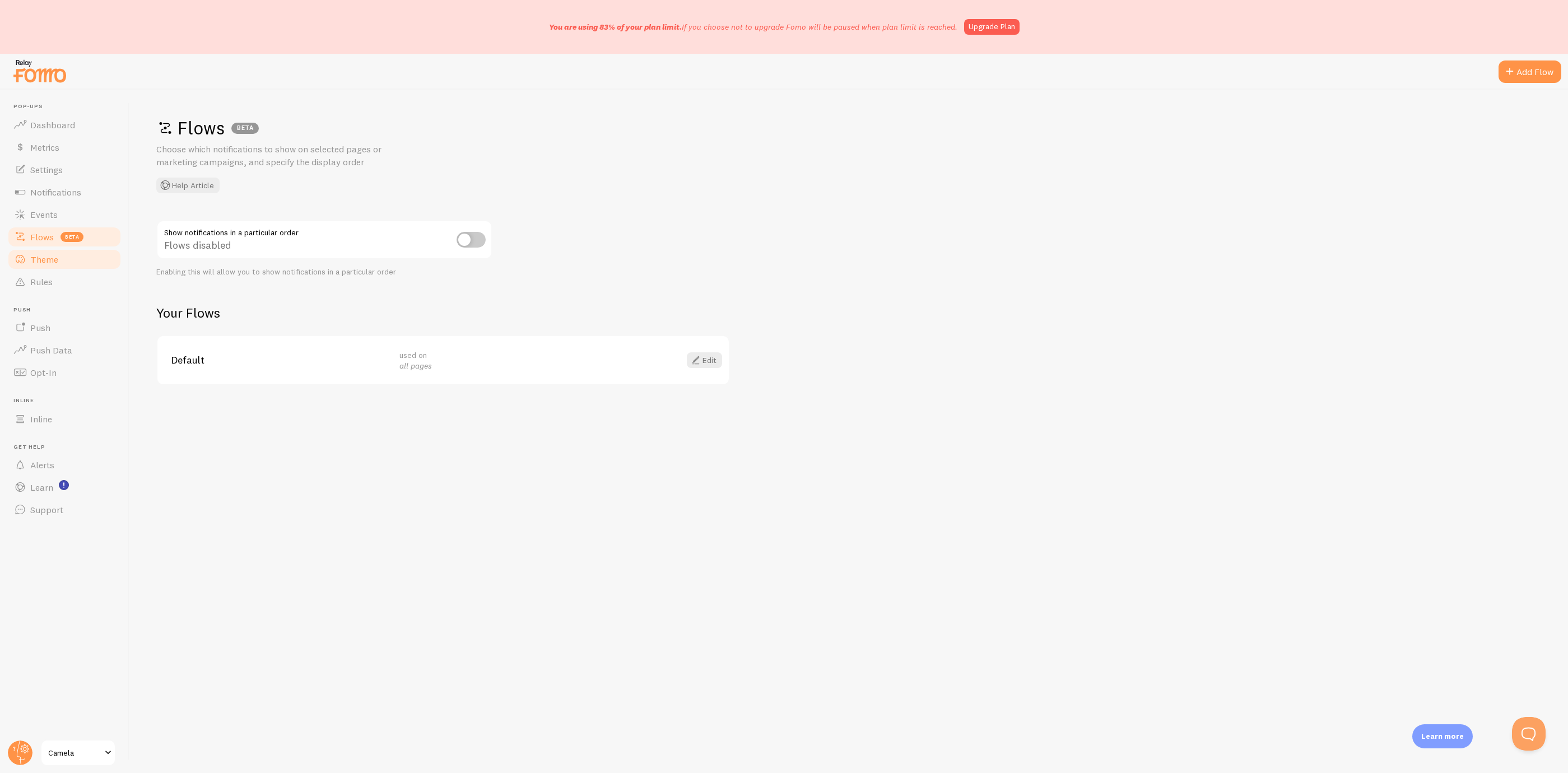
click at [82, 256] on link "Theme" at bounding box center [64, 259] width 116 height 22
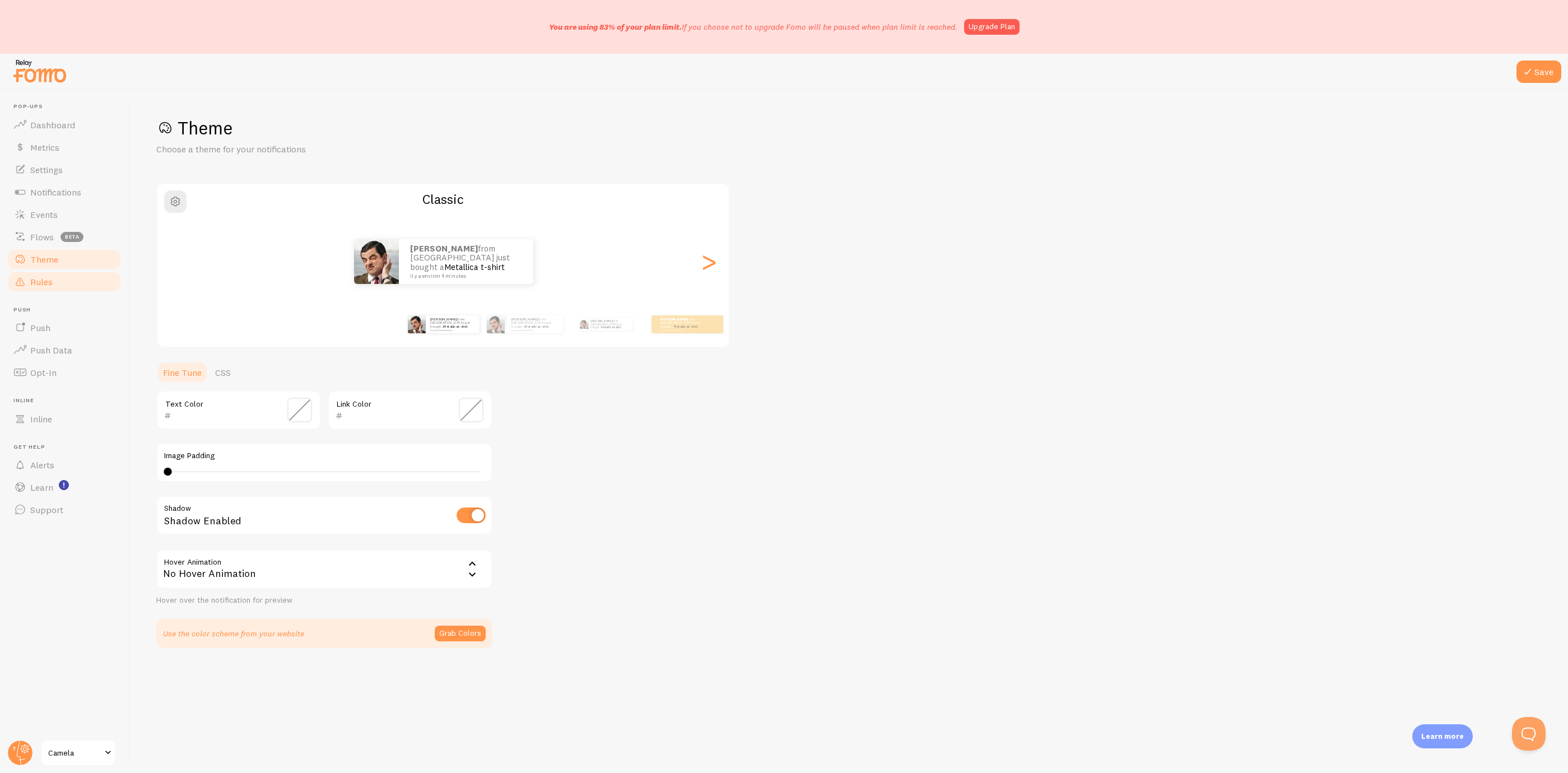
click at [78, 286] on link "Rules" at bounding box center [64, 281] width 116 height 22
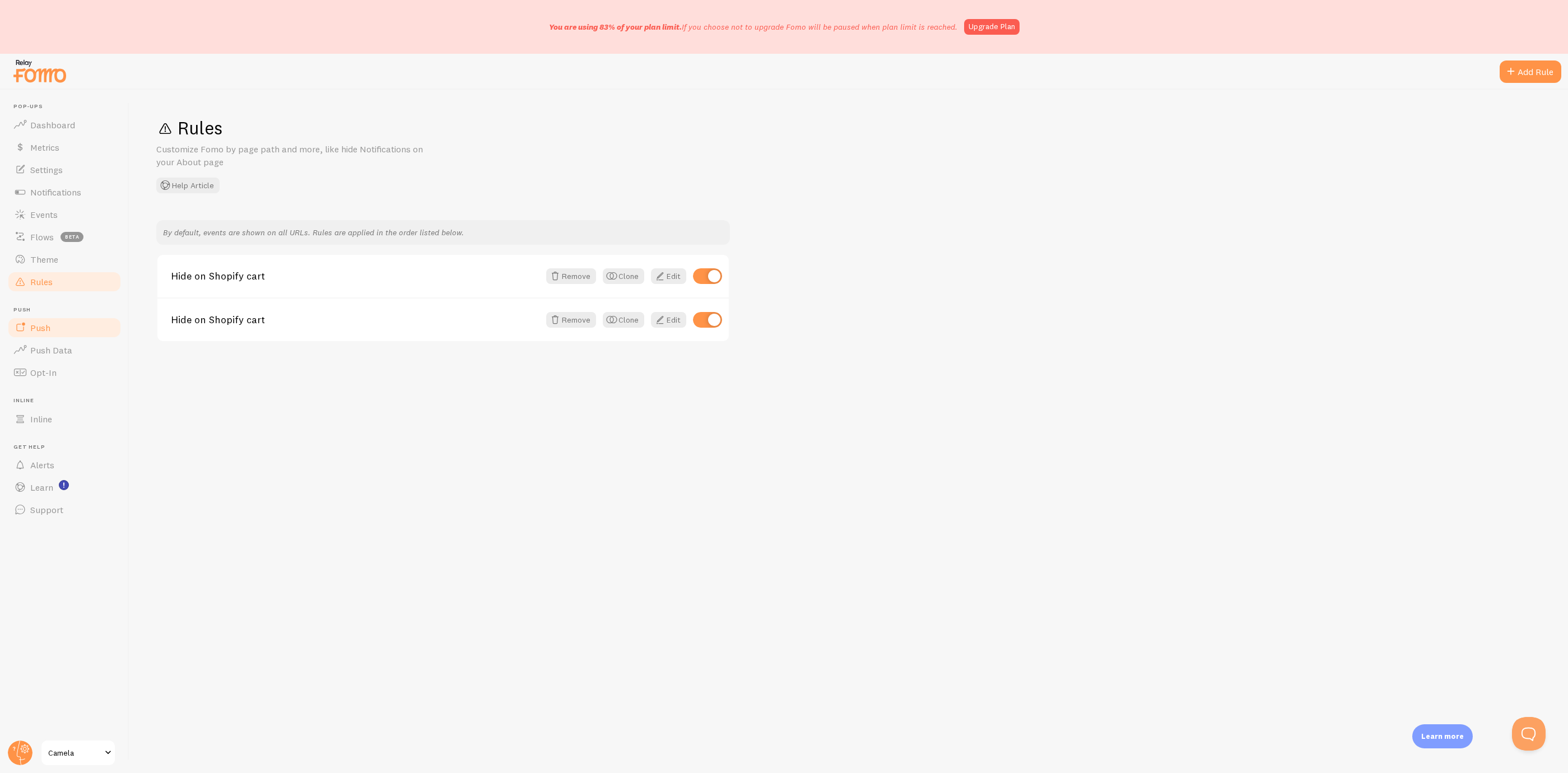
click at [74, 333] on link "Push" at bounding box center [64, 327] width 116 height 22
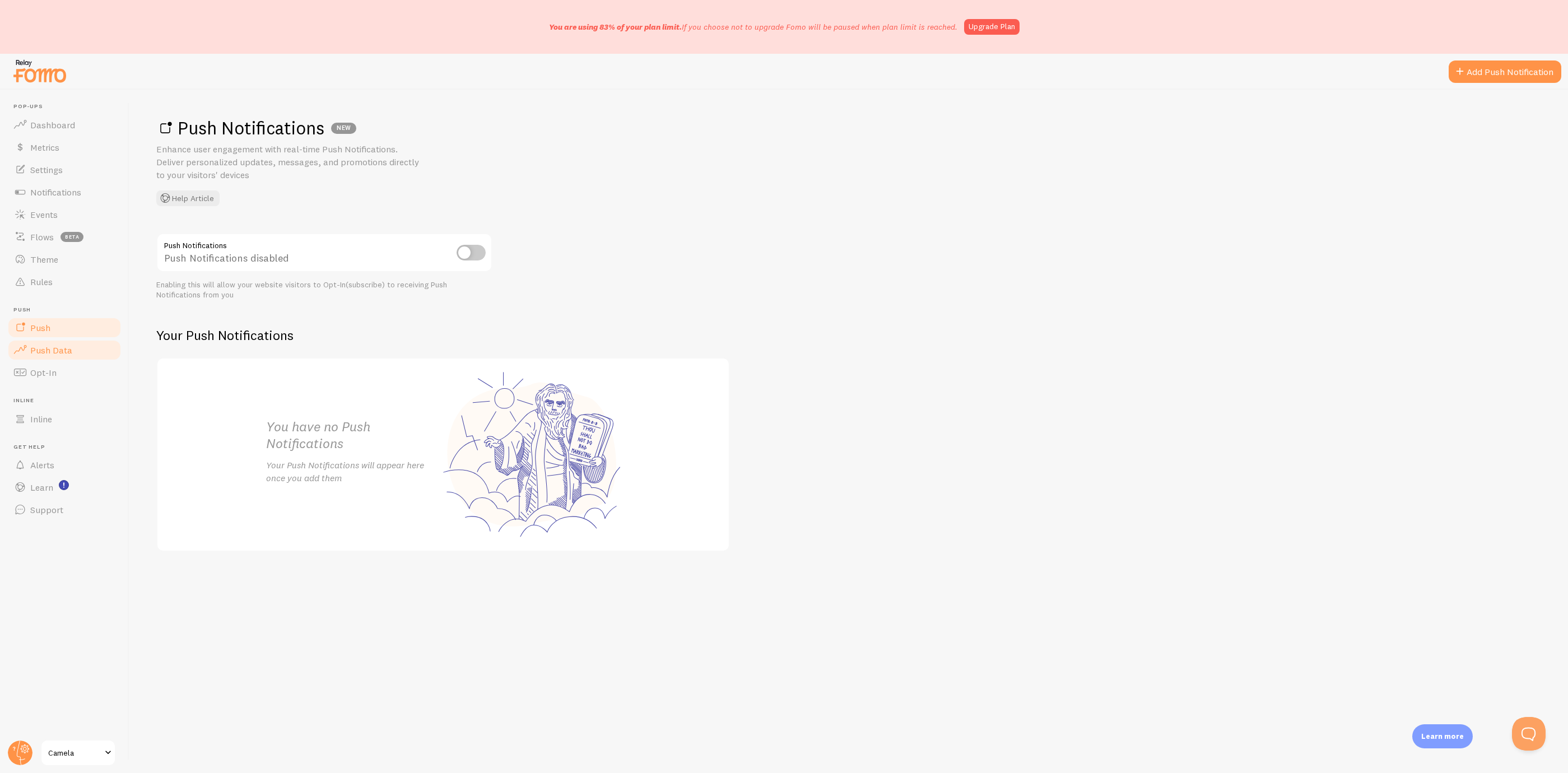
click at [76, 348] on link "Push Data" at bounding box center [64, 349] width 116 height 22
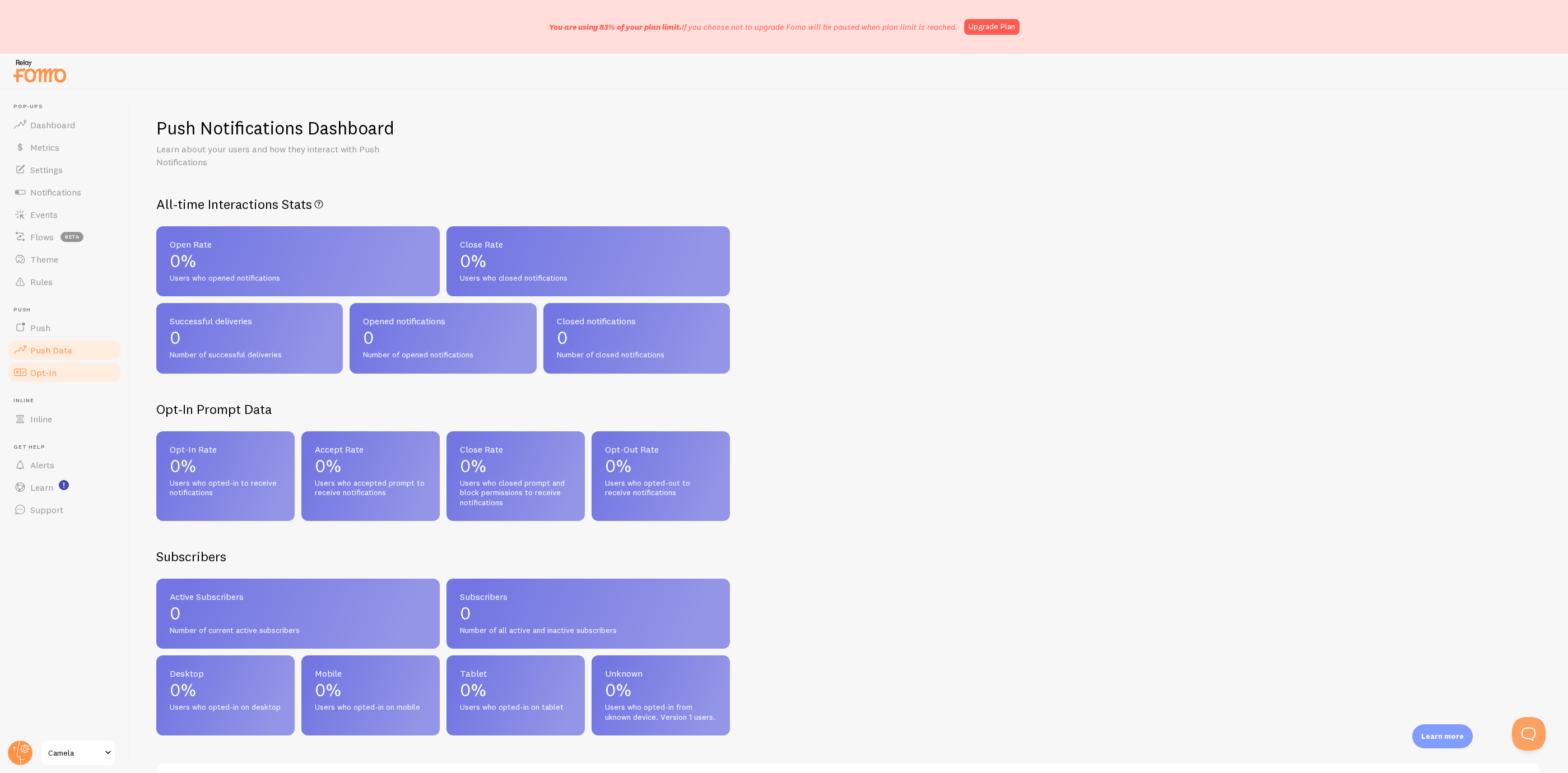
click at [71, 369] on link "Opt-In" at bounding box center [64, 372] width 116 height 22
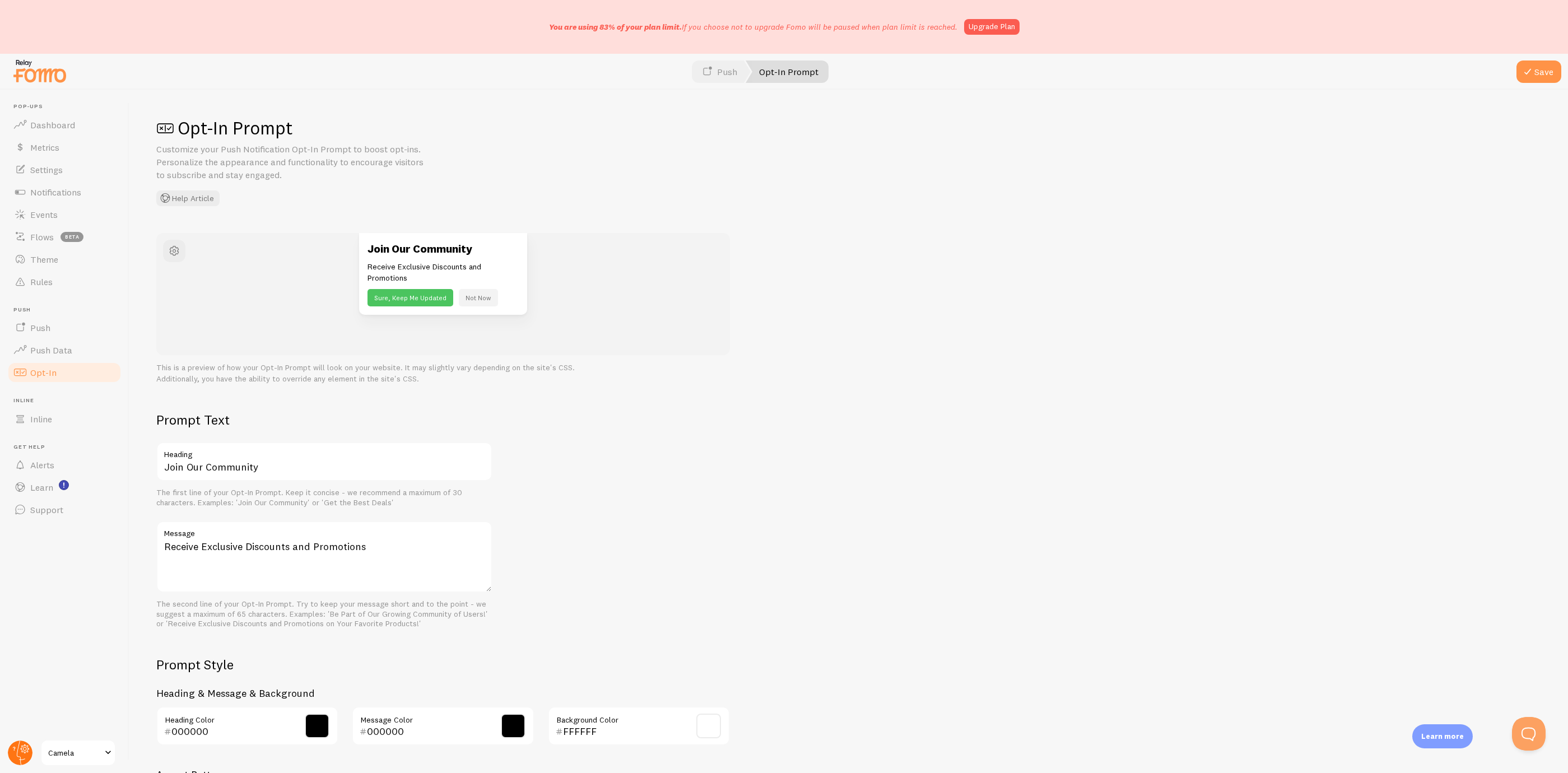
click at [22, 758] on circle at bounding box center [20, 752] width 25 height 25
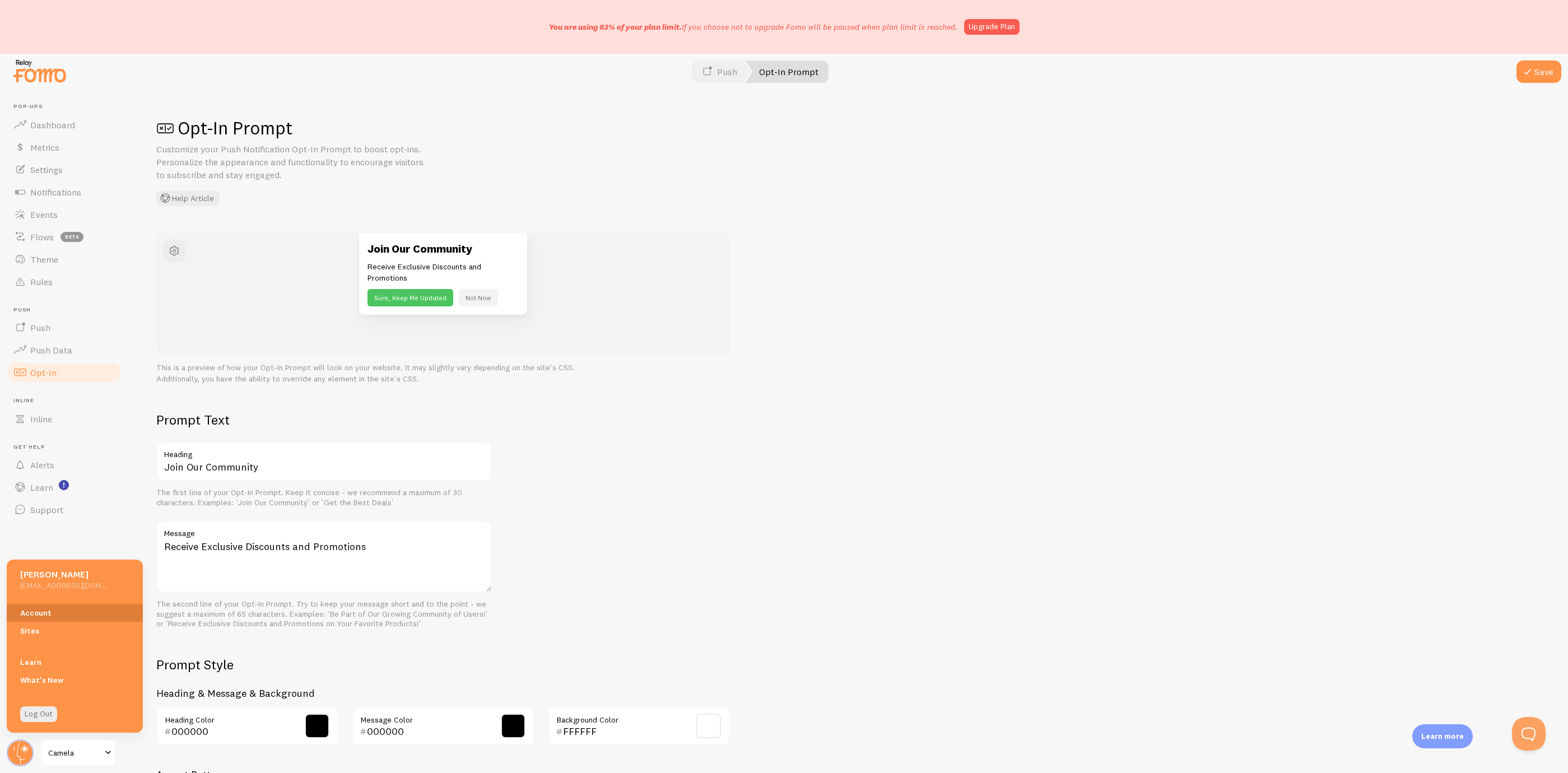
click at [77, 613] on link "Account" at bounding box center [74, 613] width 136 height 18
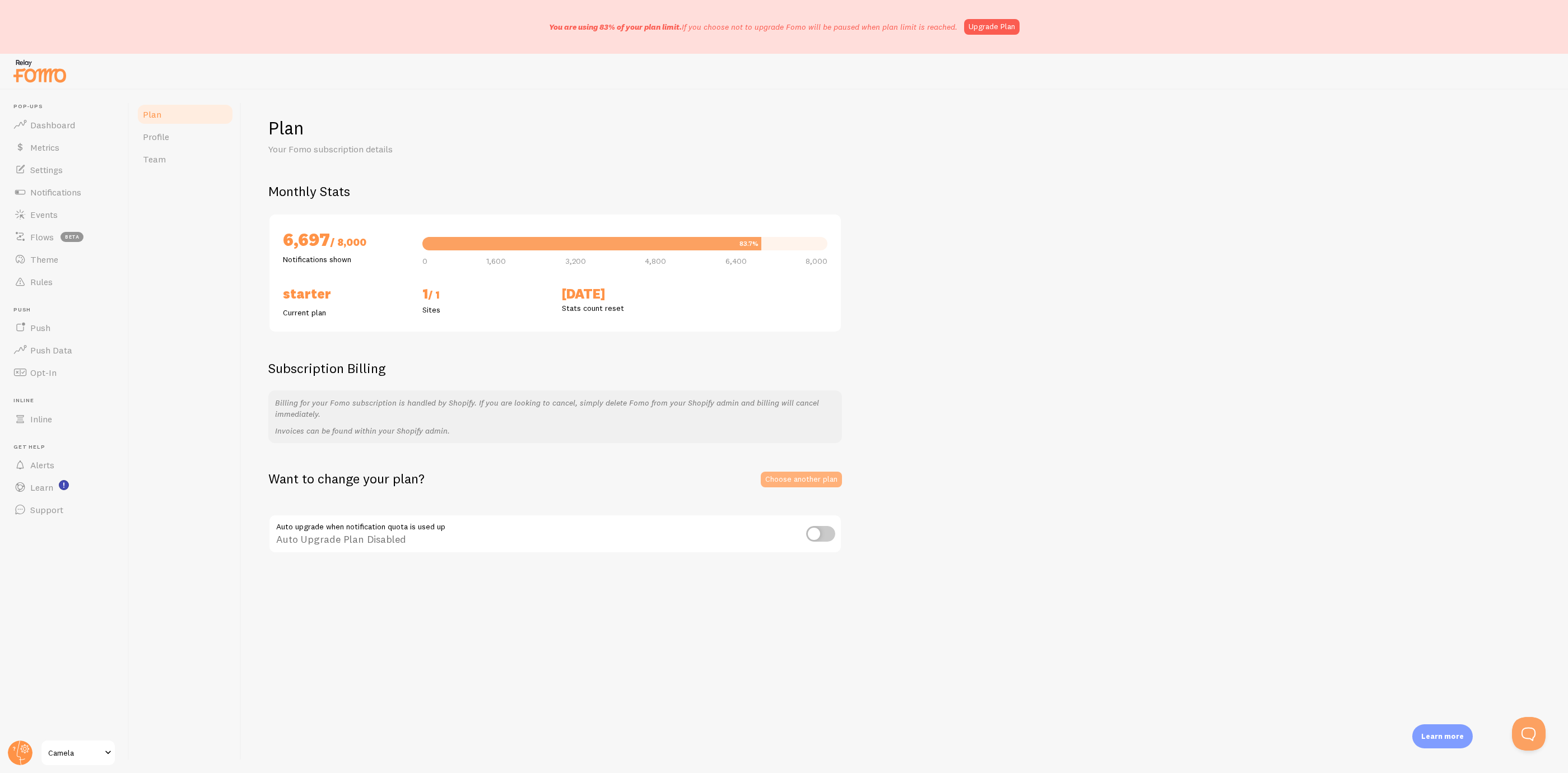
click at [834, 486] on link "Choose another plan" at bounding box center [802, 479] width 81 height 16
click at [202, 134] on link "Profile" at bounding box center [185, 136] width 98 height 22
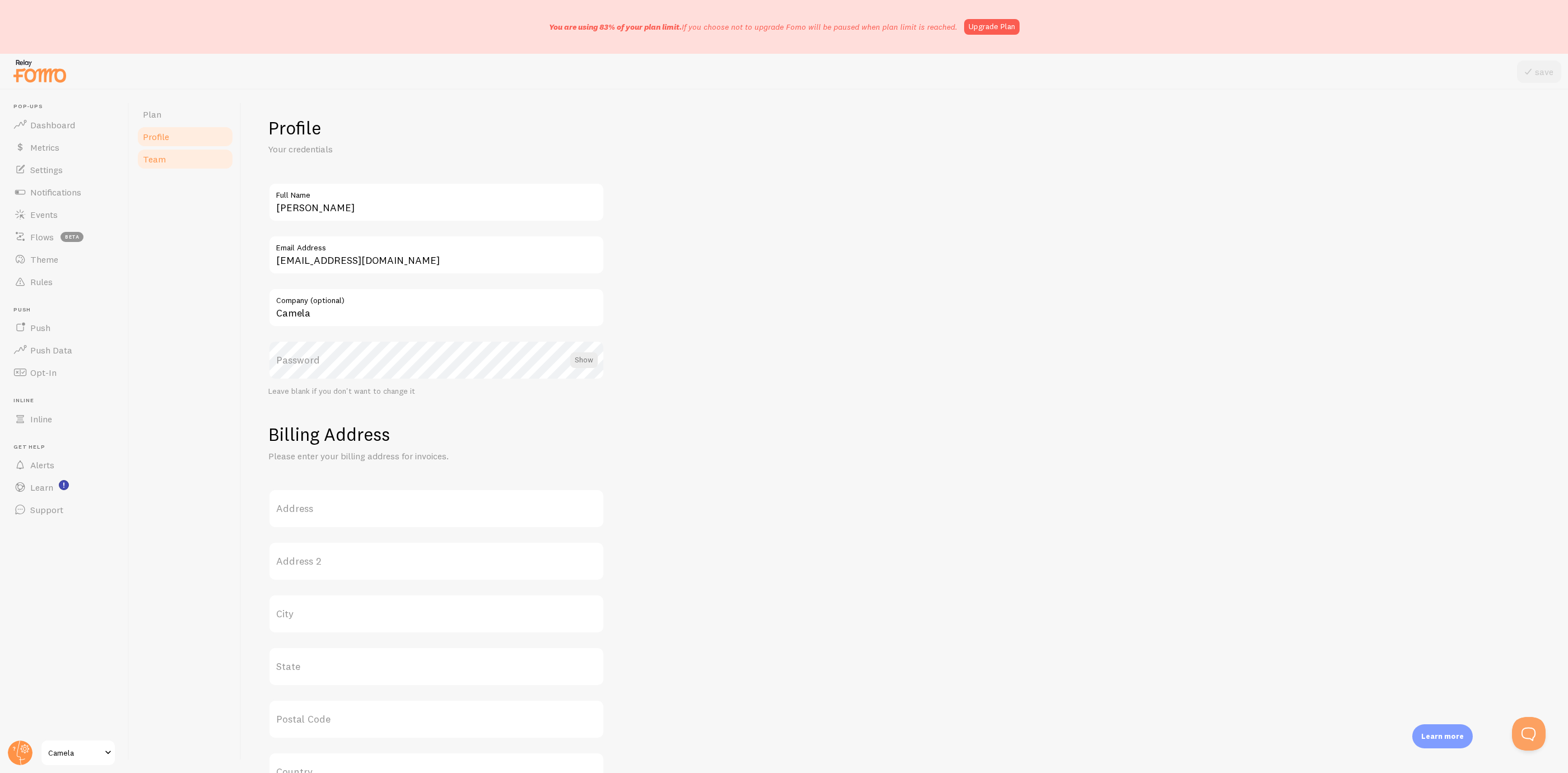
click at [165, 153] on span "Team" at bounding box center [154, 159] width 23 height 11
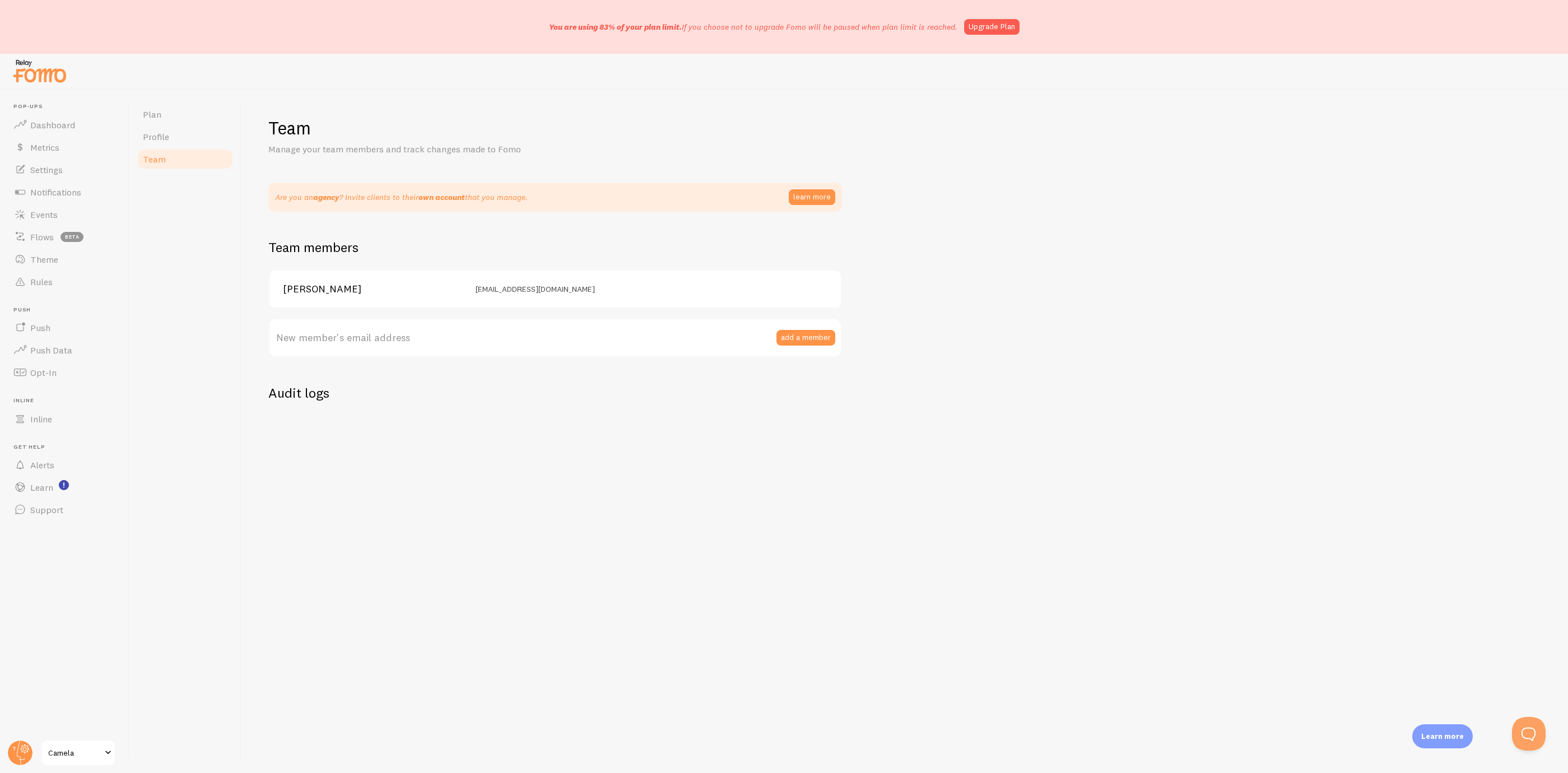
click at [32, 763] on div at bounding box center [20, 753] width 27 height 27
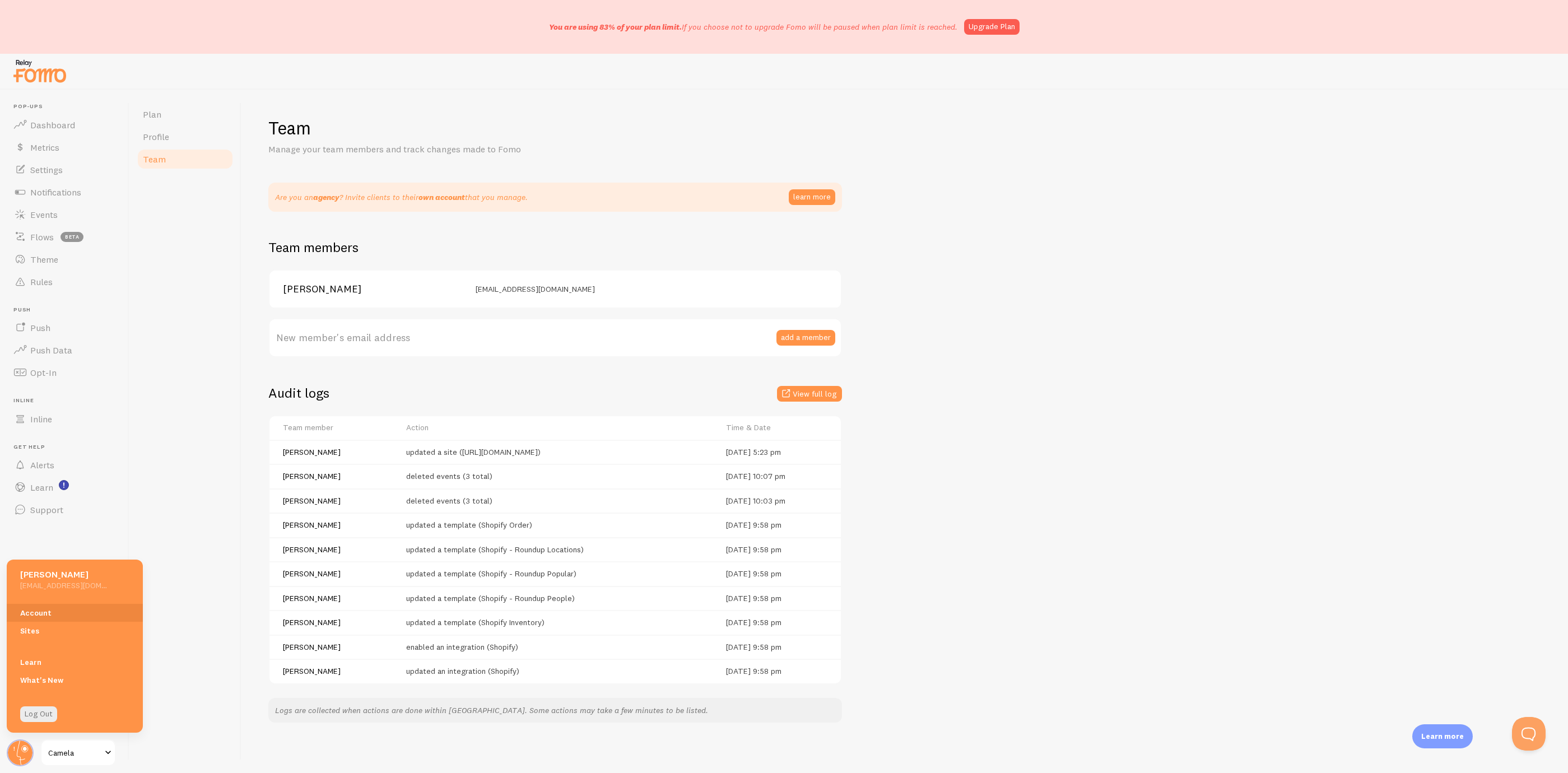
click at [90, 570] on h5 "[PERSON_NAME]" at bounding box center [63, 574] width 87 height 11
click at [64, 612] on link "Account" at bounding box center [74, 613] width 136 height 18
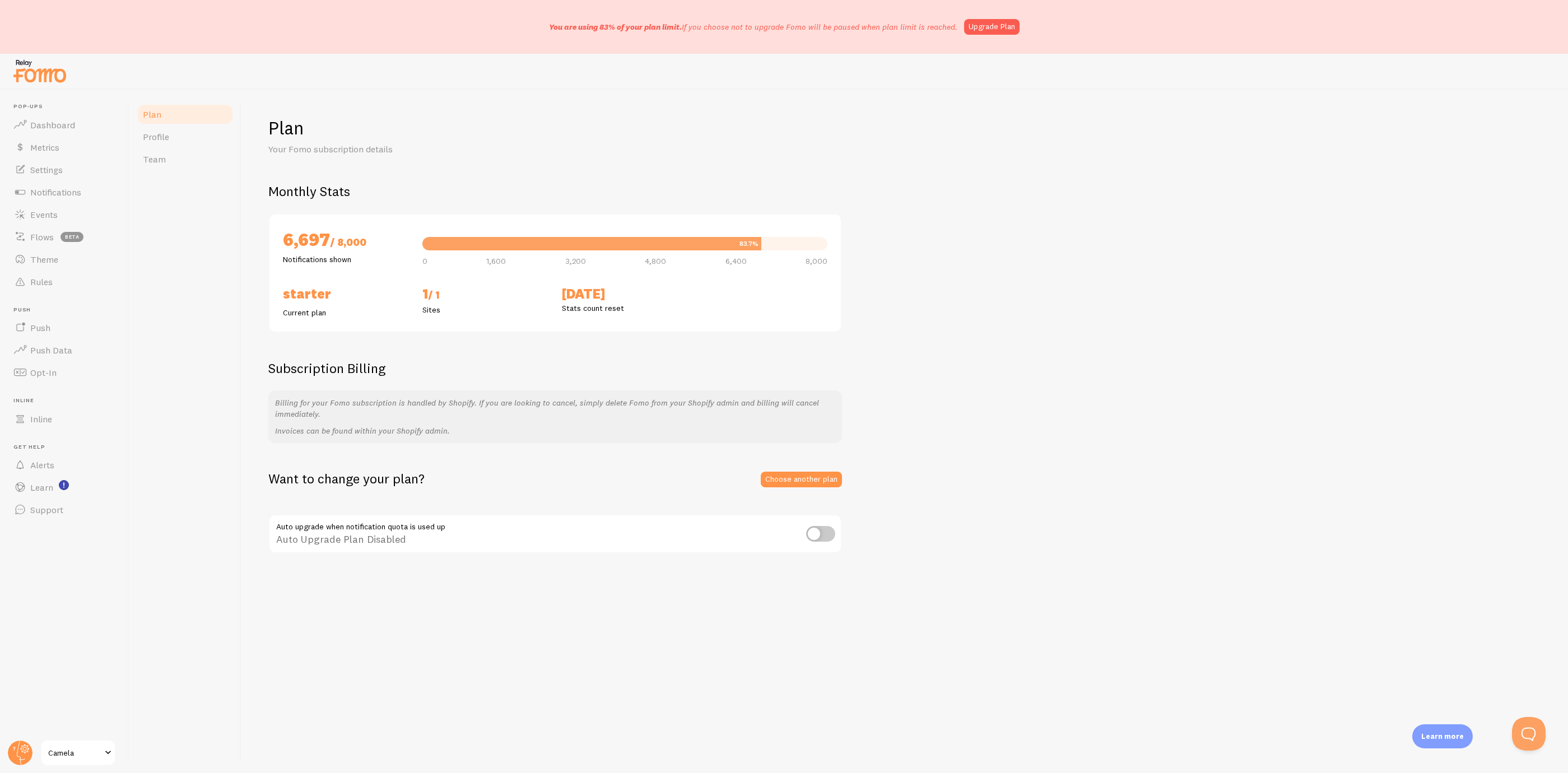
click at [56, 86] on div at bounding box center [39, 71] width 56 height 33
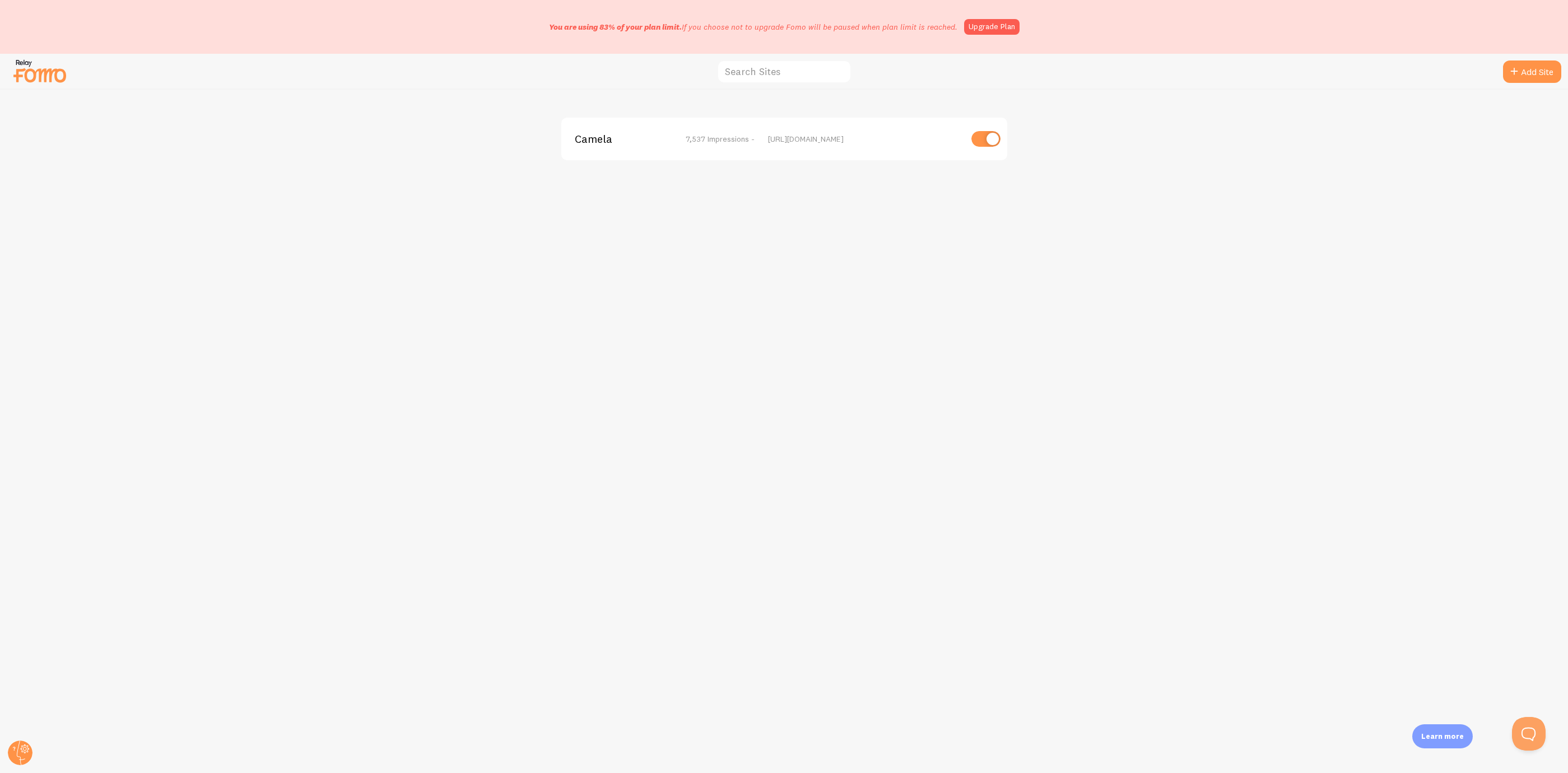
click at [54, 77] on img at bounding box center [39, 71] width 56 height 29
click at [43, 58] on img at bounding box center [39, 71] width 56 height 29
